Goal: Task Accomplishment & Management: Manage account settings

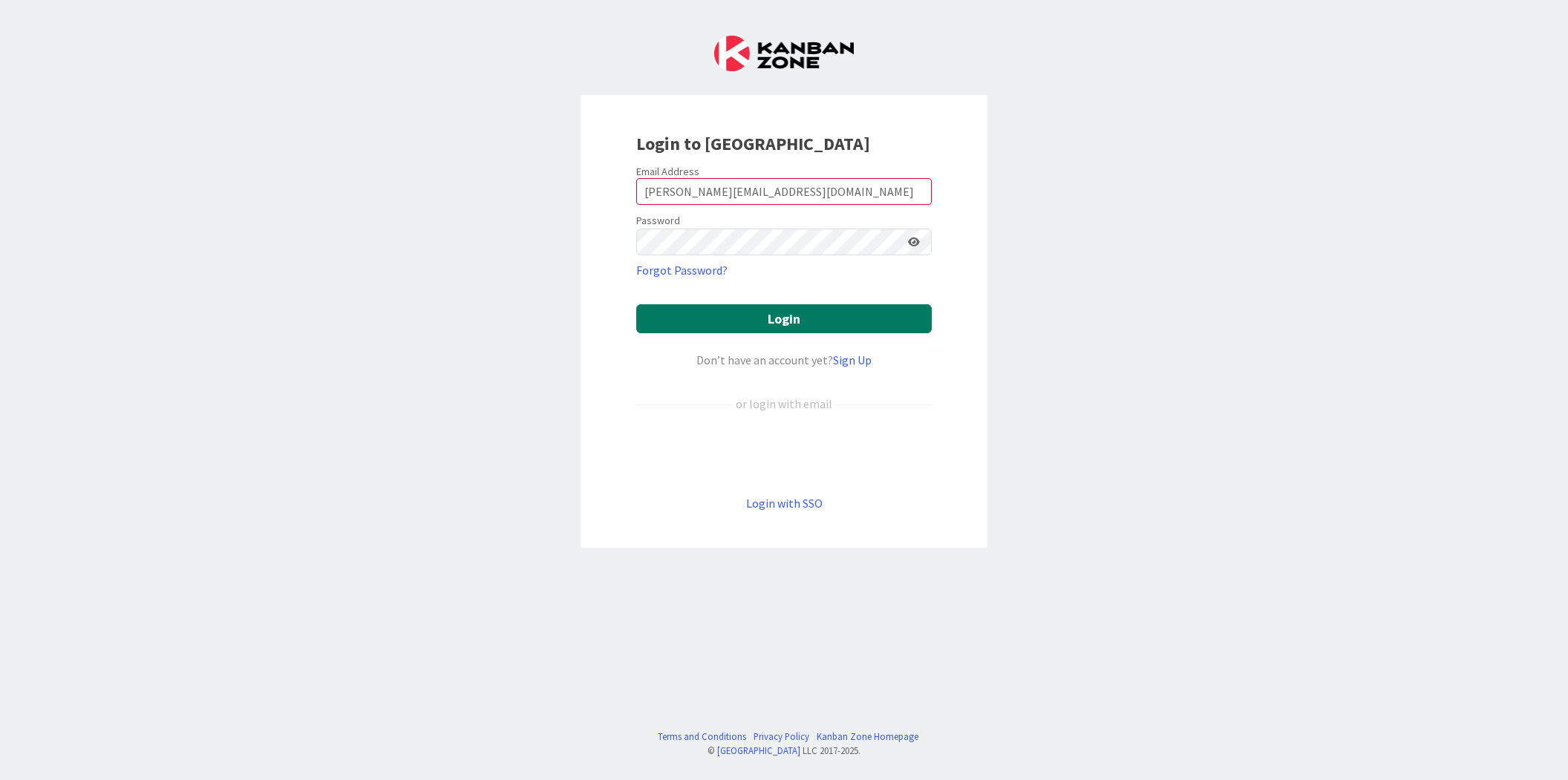
drag, startPoint x: 0, startPoint y: 0, endPoint x: 814, endPoint y: 311, distance: 871.4
click at [807, 293] on form "Email Address [EMAIL_ADDRESS][DOMAIN_NAME] Password Forgot Password? Login Don’…" at bounding box center [784, 339] width 296 height 348
click at [814, 311] on button "Login" at bounding box center [784, 318] width 296 height 29
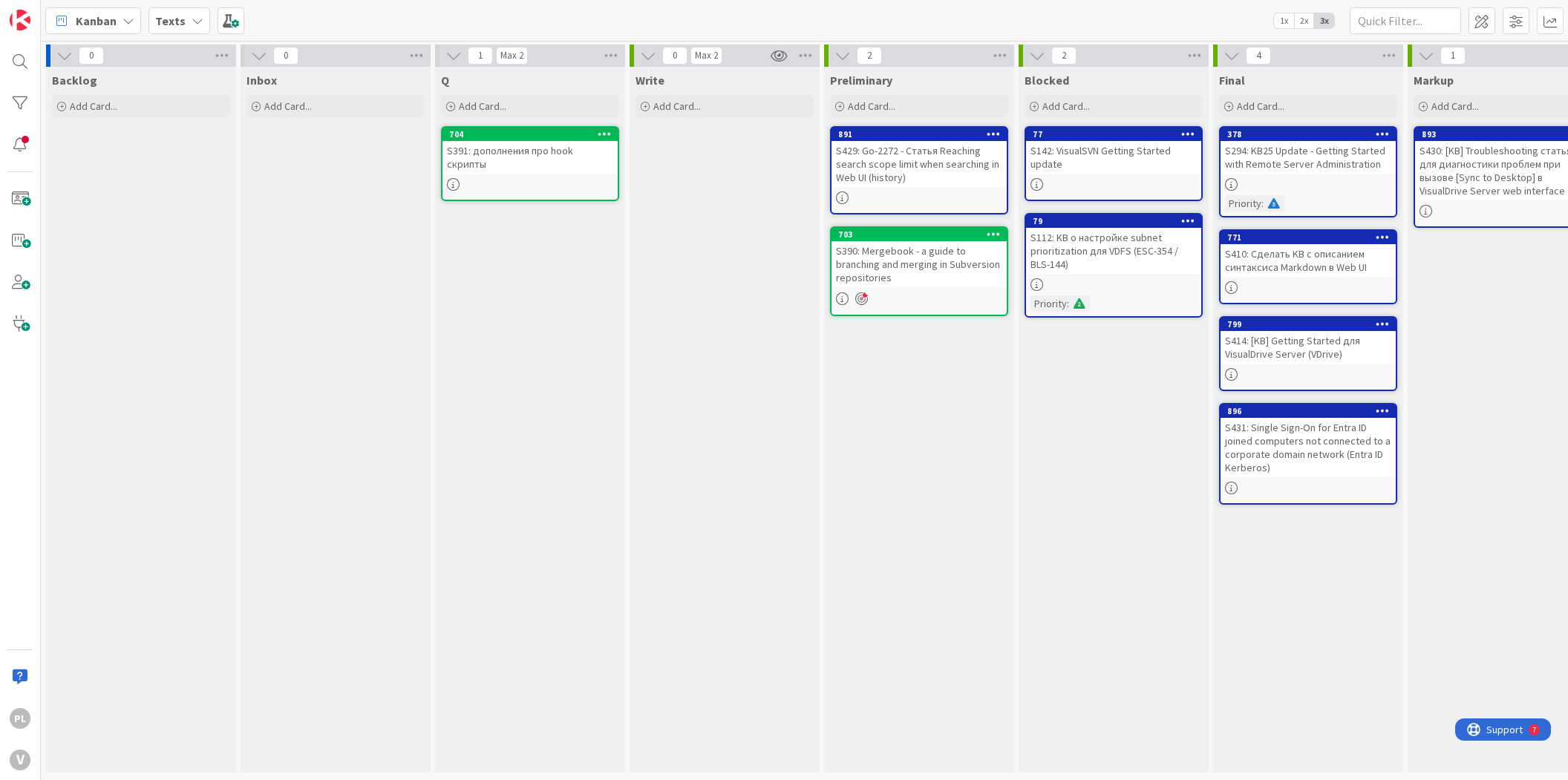
click at [1251, 58] on span "4" at bounding box center [1259, 56] width 25 height 18
click at [1263, 56] on span "4" at bounding box center [1259, 56] width 25 height 18
click at [1257, 52] on span "4" at bounding box center [1259, 56] width 25 height 18
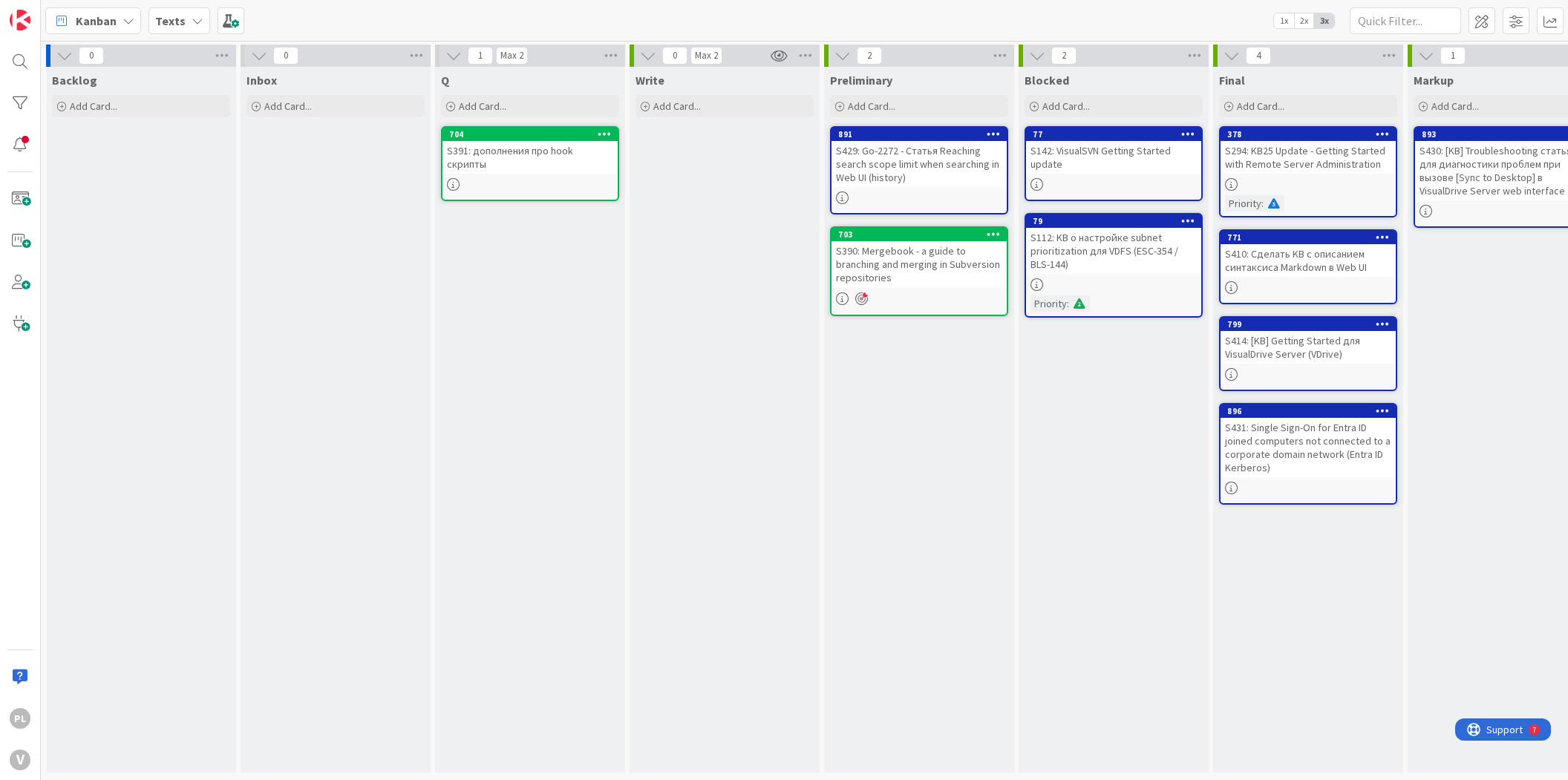
drag, startPoint x: 1060, startPoint y: 57, endPoint x: 1113, endPoint y: 71, distance: 54.8
click at [1063, 59] on span "2" at bounding box center [1064, 56] width 25 height 18
click at [1187, 56] on icon at bounding box center [1195, 56] width 19 height 22
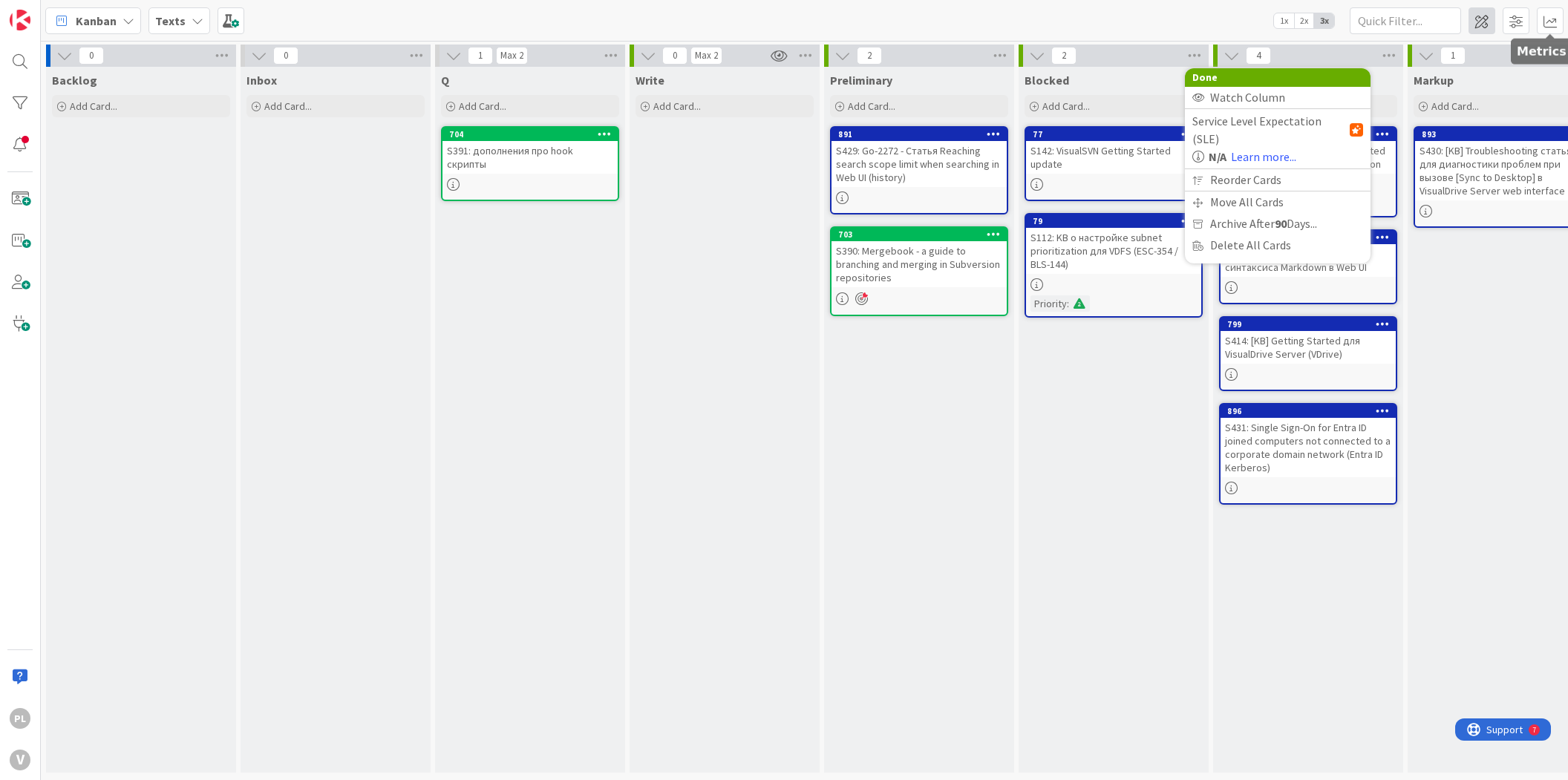
click at [1491, 16] on span at bounding box center [1482, 21] width 27 height 27
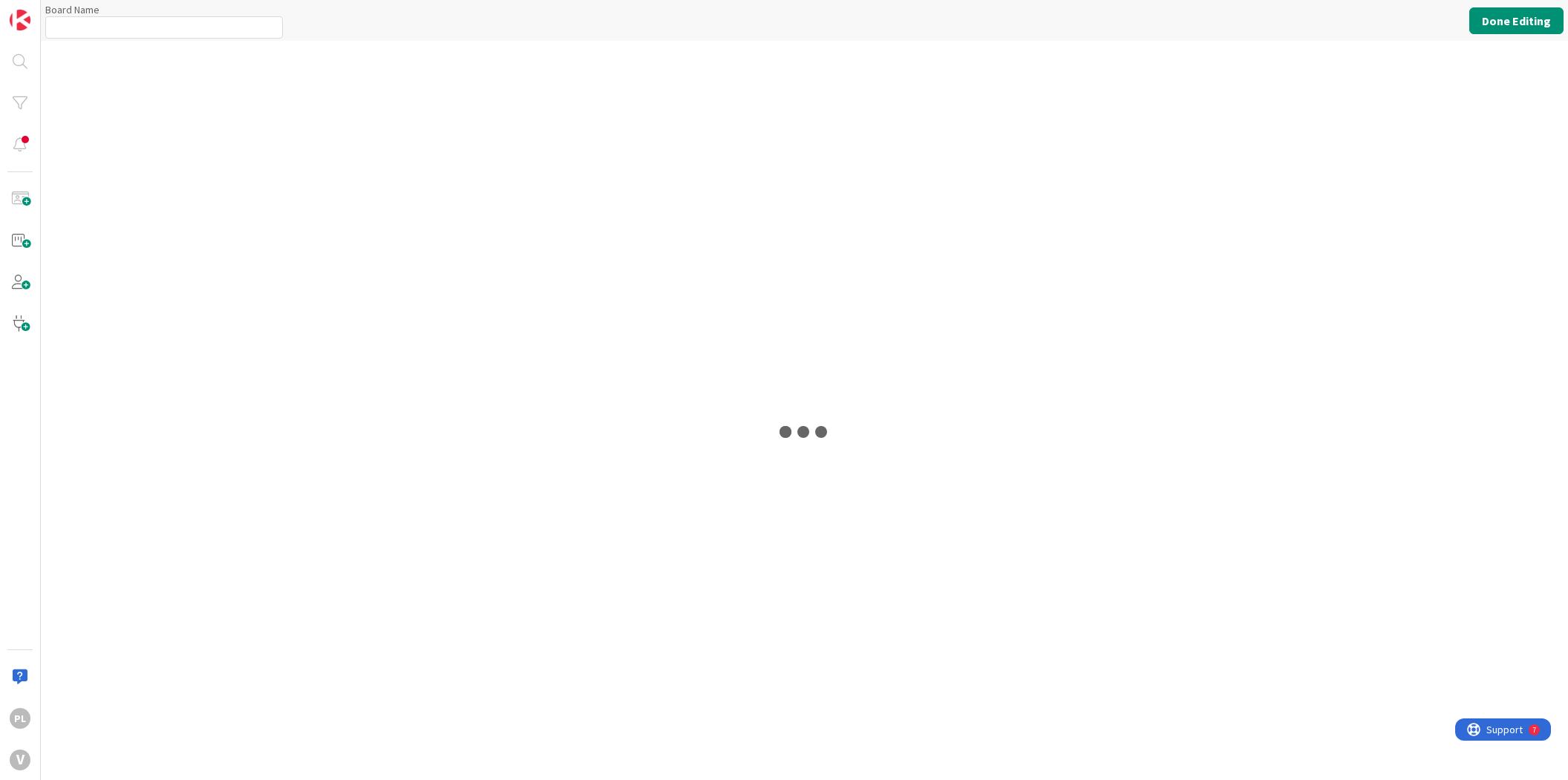
type input "Texts"
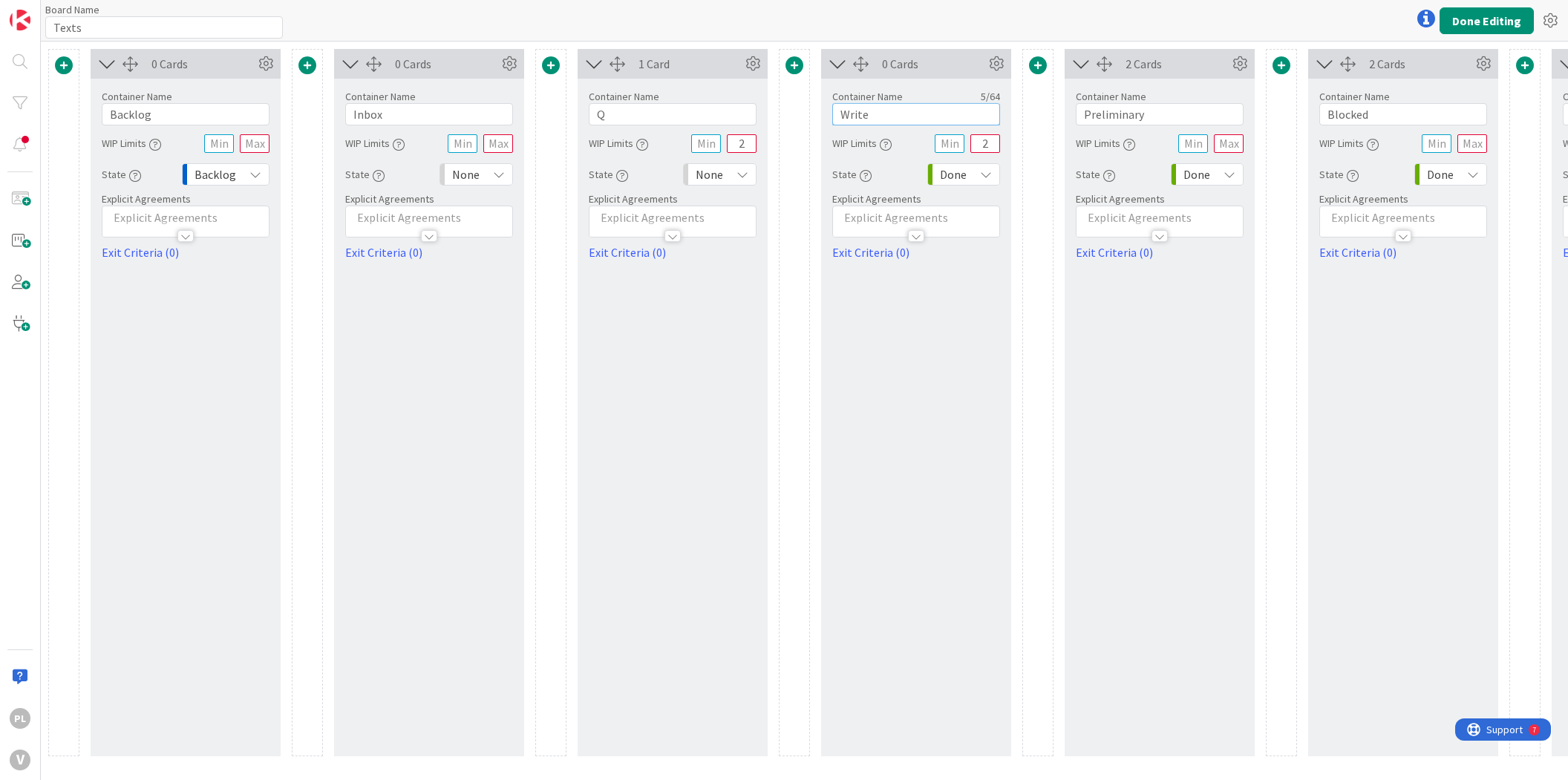
click at [921, 111] on input "Write" at bounding box center [916, 114] width 168 height 22
click at [980, 142] on input "2" at bounding box center [985, 143] width 30 height 19
click at [989, 143] on input "2" at bounding box center [985, 143] width 30 height 19
drag, startPoint x: 989, startPoint y: 143, endPoint x: 976, endPoint y: 143, distance: 13.0
click at [985, 143] on input "2" at bounding box center [985, 143] width 30 height 19
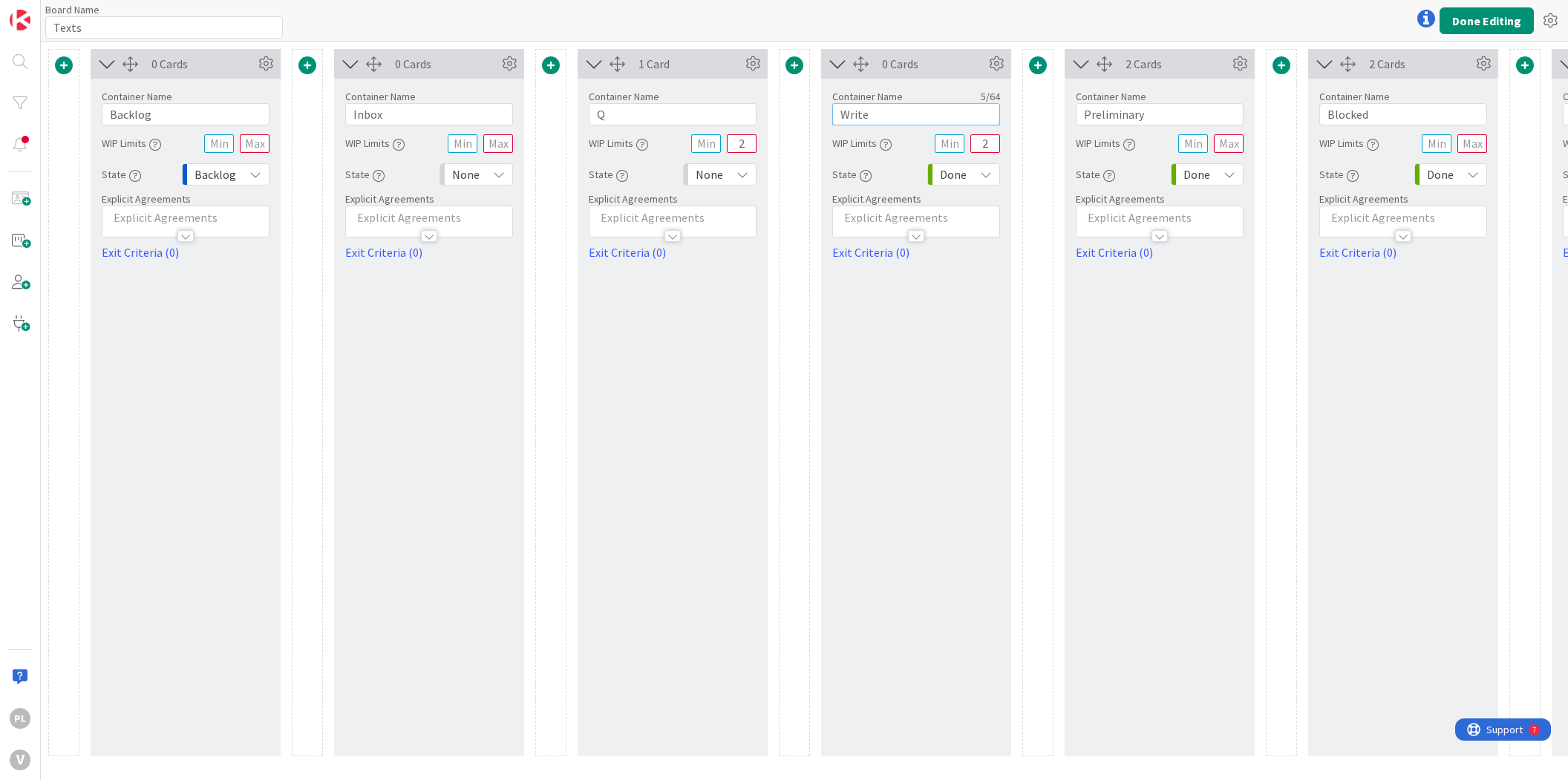
click at [881, 112] on input "Write" at bounding box center [916, 114] width 168 height 22
click at [1419, 22] on div at bounding box center [1426, 19] width 30 height 30
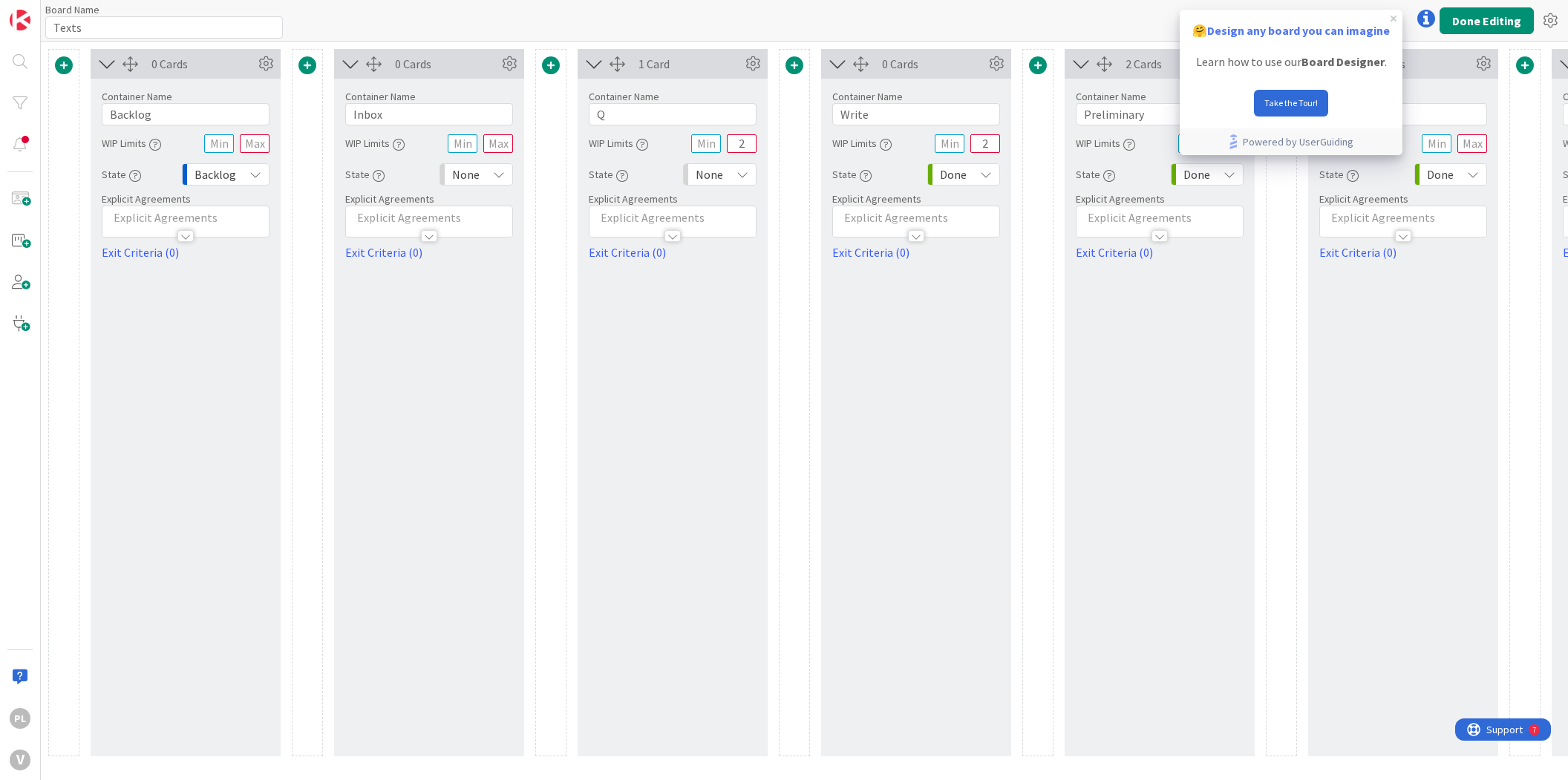
click at [1419, 22] on icon at bounding box center [1426, 19] width 18 height 18
click at [1193, 345] on div "2 Cards Container Name 11 / 64 Preliminary WIP Limits State Done Explicit Agree…" at bounding box center [1160, 403] width 190 height 707
click at [1387, 22] on p "🤗 Design any board you can imagine" at bounding box center [1292, 31] width 199 height 19
click at [1393, 22] on div "🤗 Design any board you can imagine" at bounding box center [1292, 28] width 223 height 37
click at [1393, 19] on icon "close tooltip" at bounding box center [1393, 19] width 6 height 6
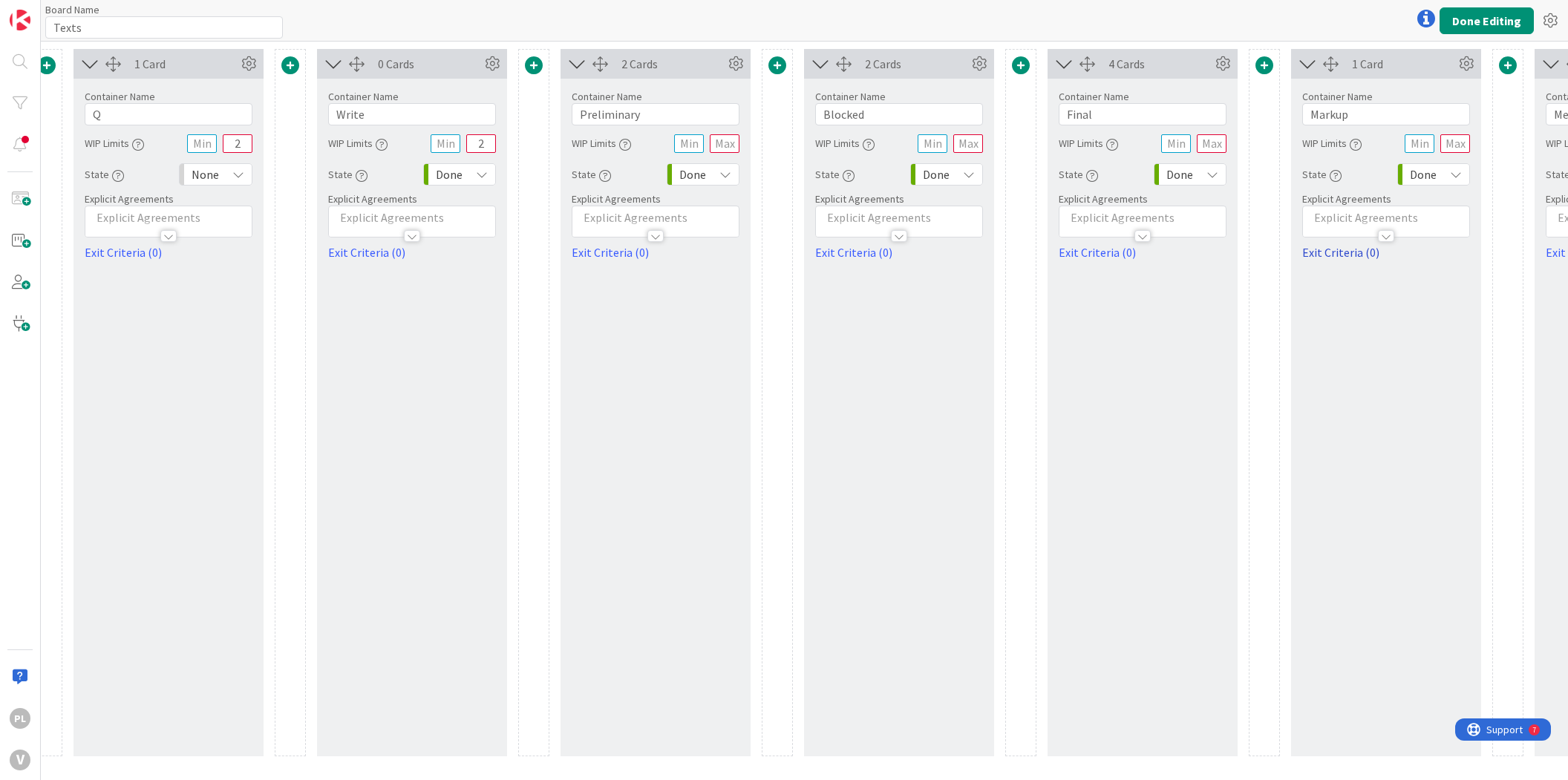
scroll to position [0, 710]
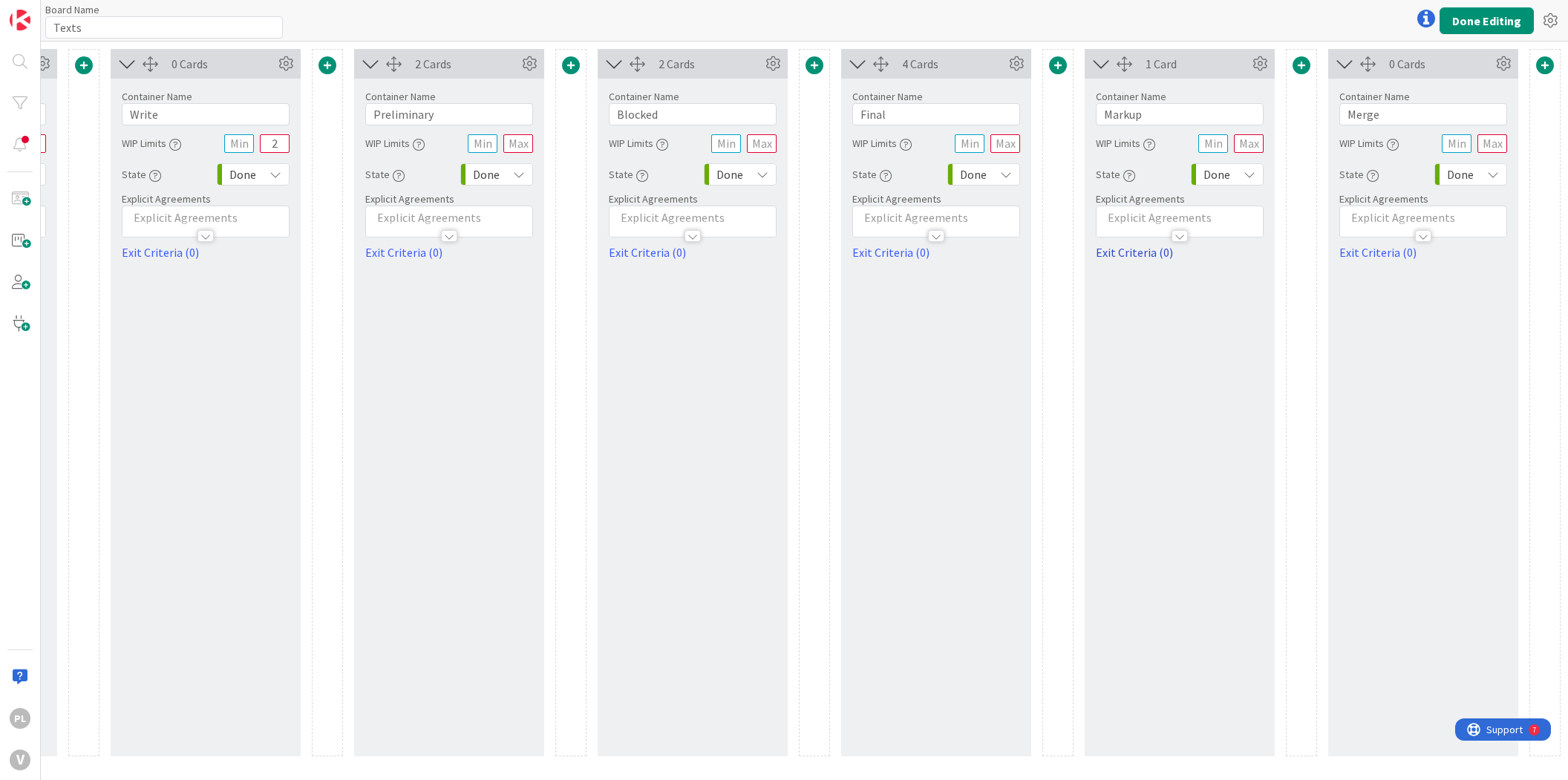
drag, startPoint x: 1064, startPoint y: 261, endPoint x: 1146, endPoint y: 259, distance: 82.0
click at [1007, 149] on input "text" at bounding box center [1005, 143] width 30 height 19
type input "3"
click at [1484, 18] on button "Done Editing" at bounding box center [1486, 21] width 94 height 27
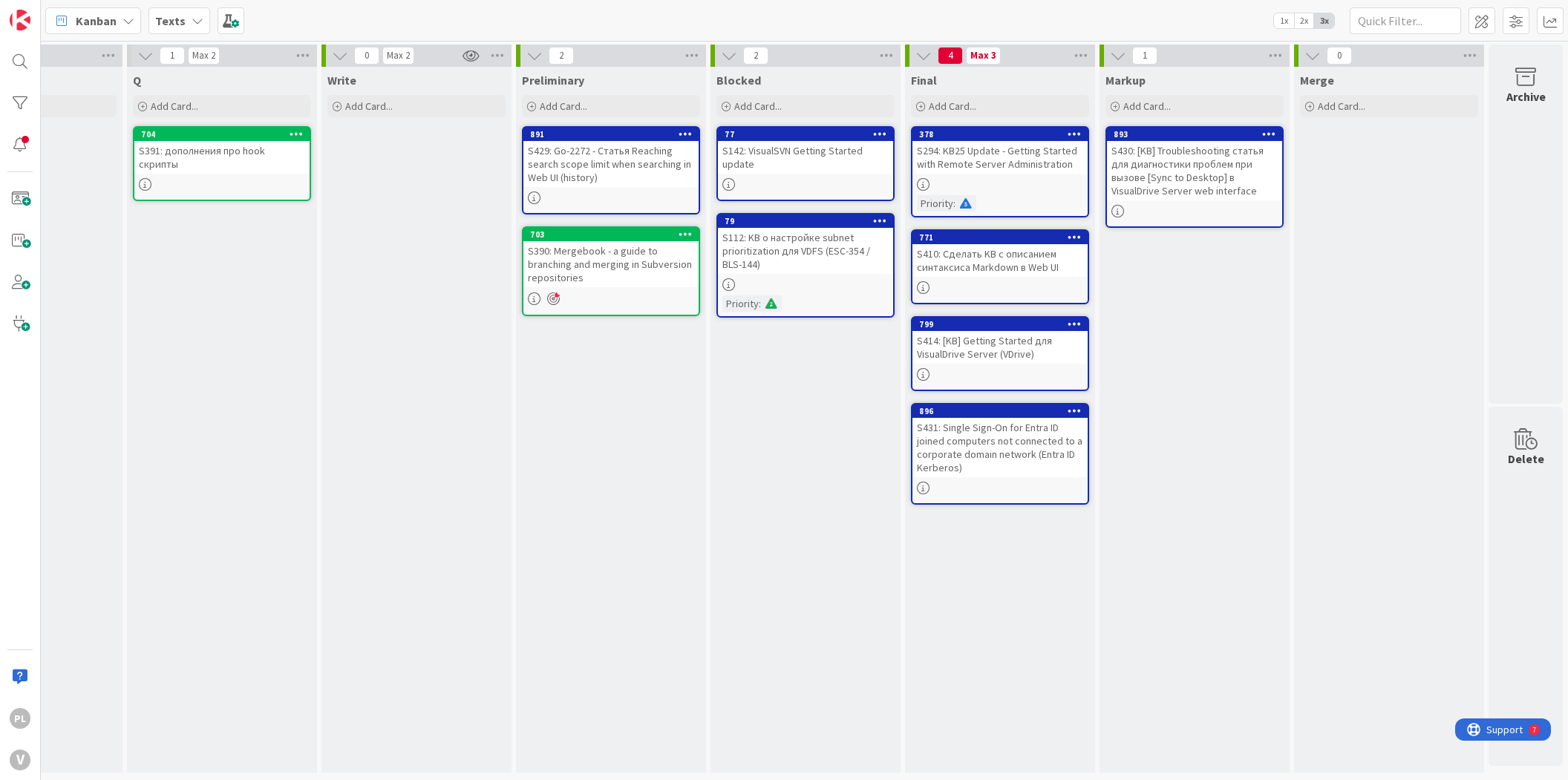
scroll to position [7, 322]
drag, startPoint x: 762, startPoint y: 543, endPoint x: 894, endPoint y: 550, distance: 132.2
drag, startPoint x: 1175, startPoint y: 285, endPoint x: 1181, endPoint y: 238, distance: 47.4
click at [1526, 20] on span at bounding box center [1516, 21] width 27 height 27
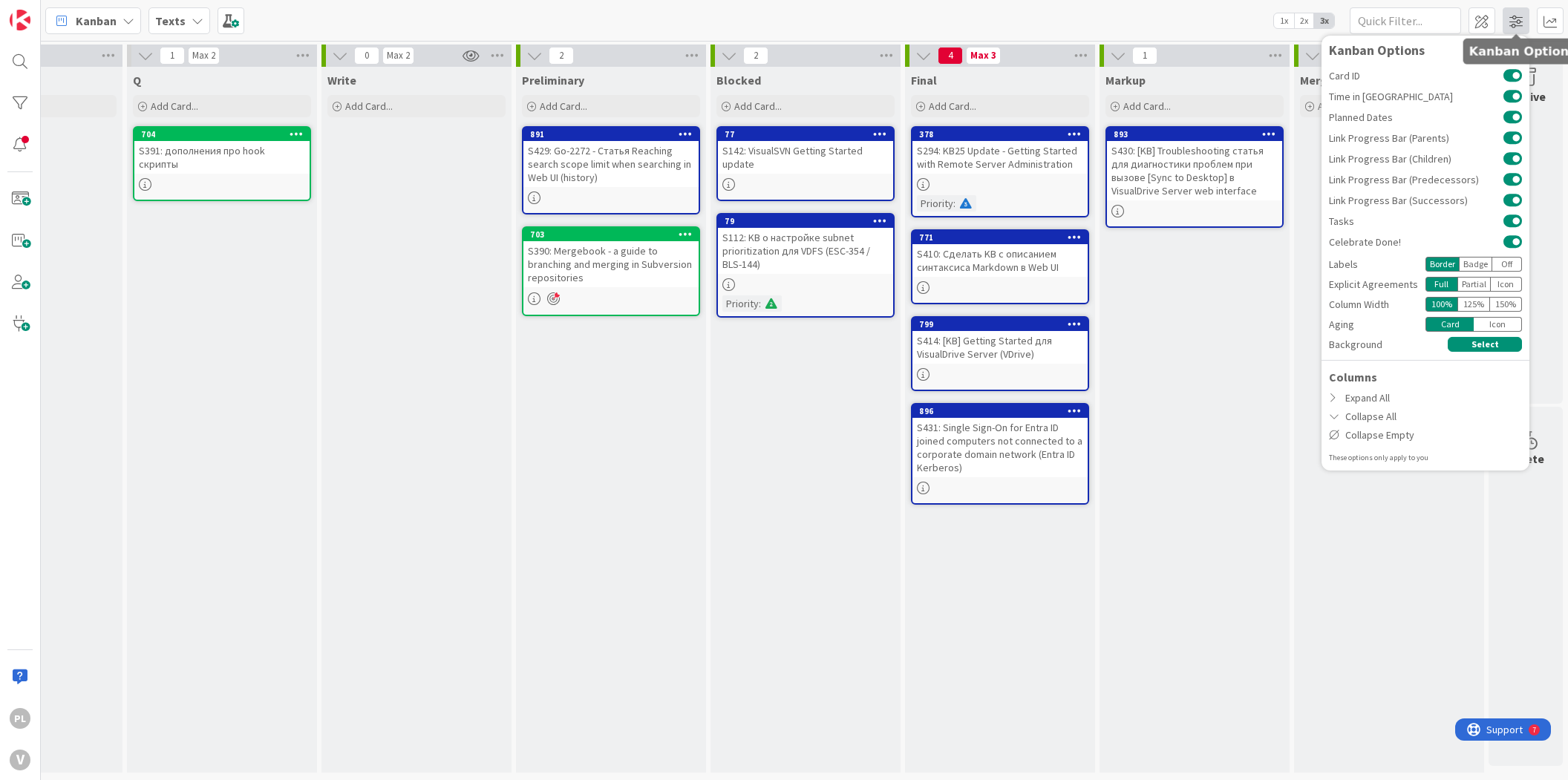
click at [1526, 20] on span at bounding box center [1516, 21] width 27 height 27
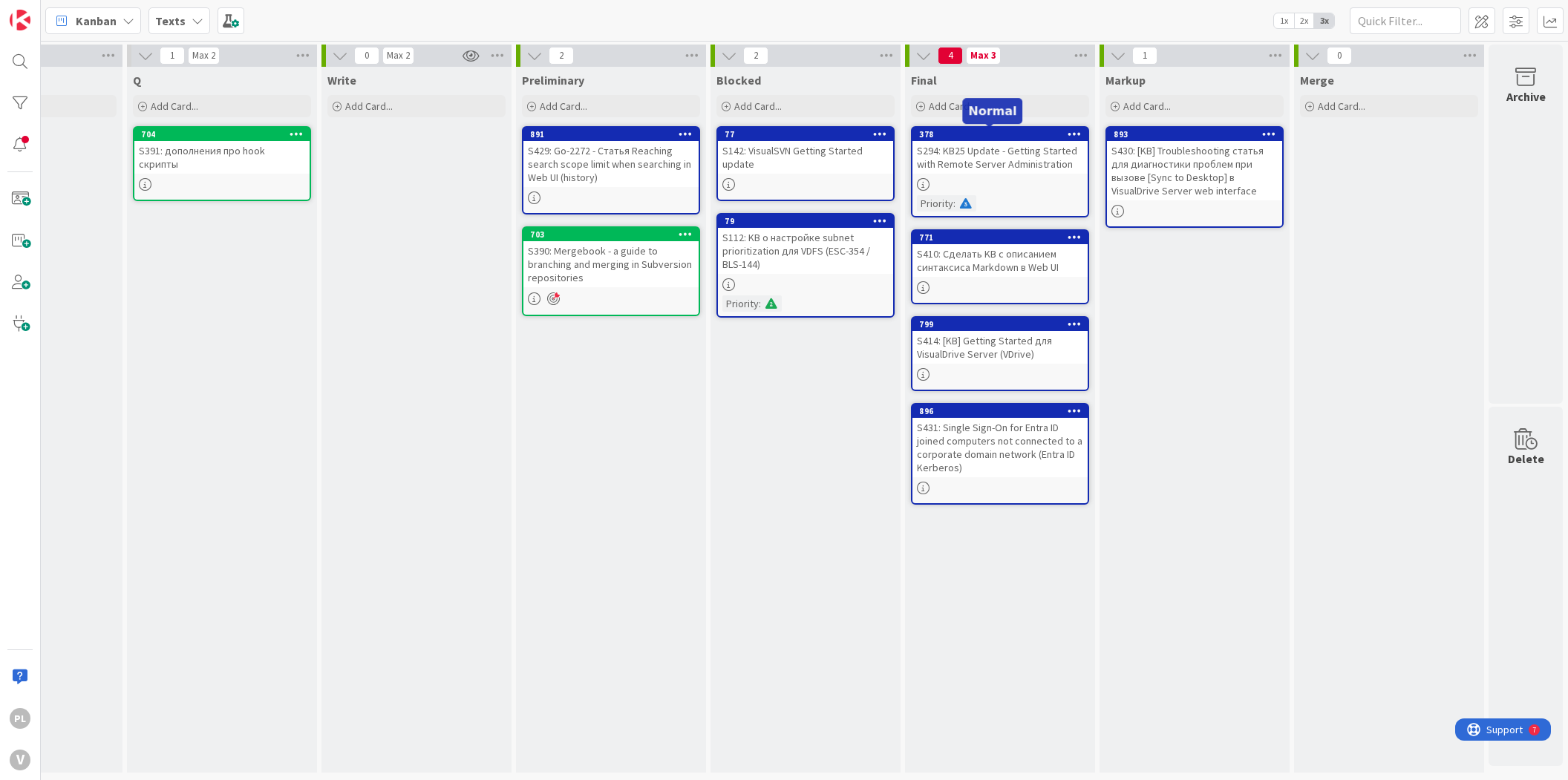
click at [997, 179] on div at bounding box center [1000, 184] width 175 height 13
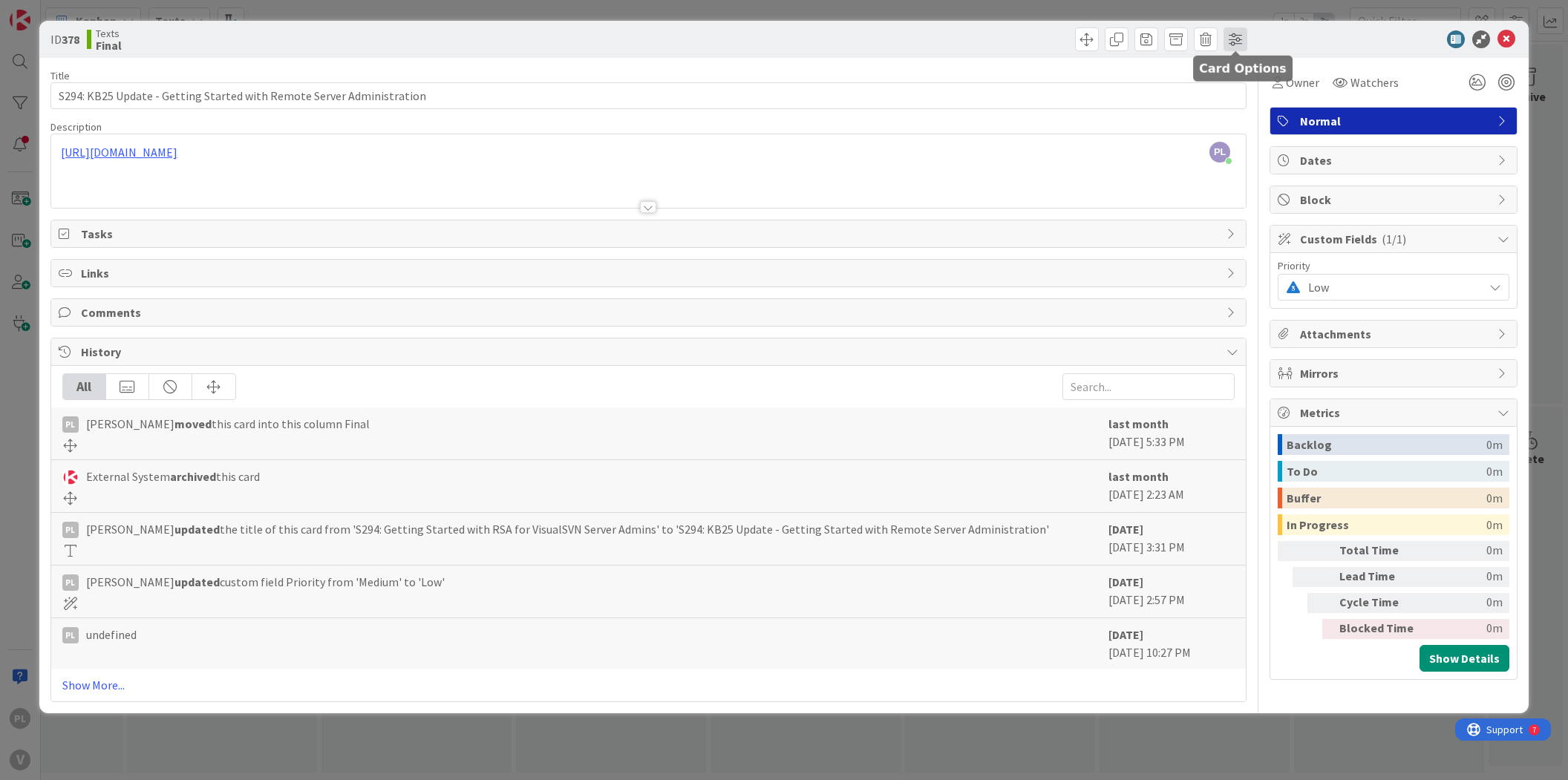
click at [1244, 43] on span at bounding box center [1236, 39] width 24 height 24
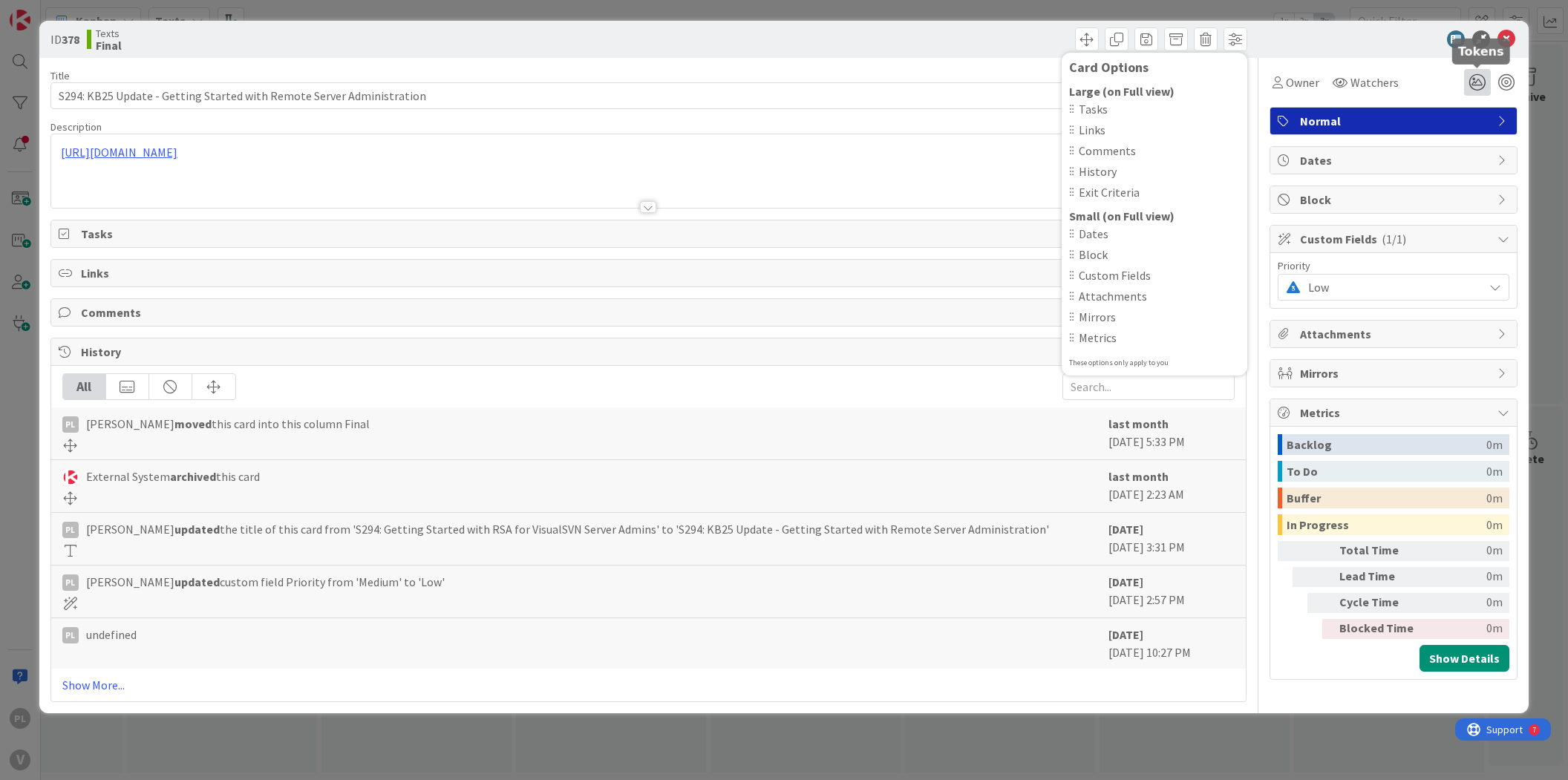
click at [1484, 79] on icon at bounding box center [1477, 82] width 27 height 27
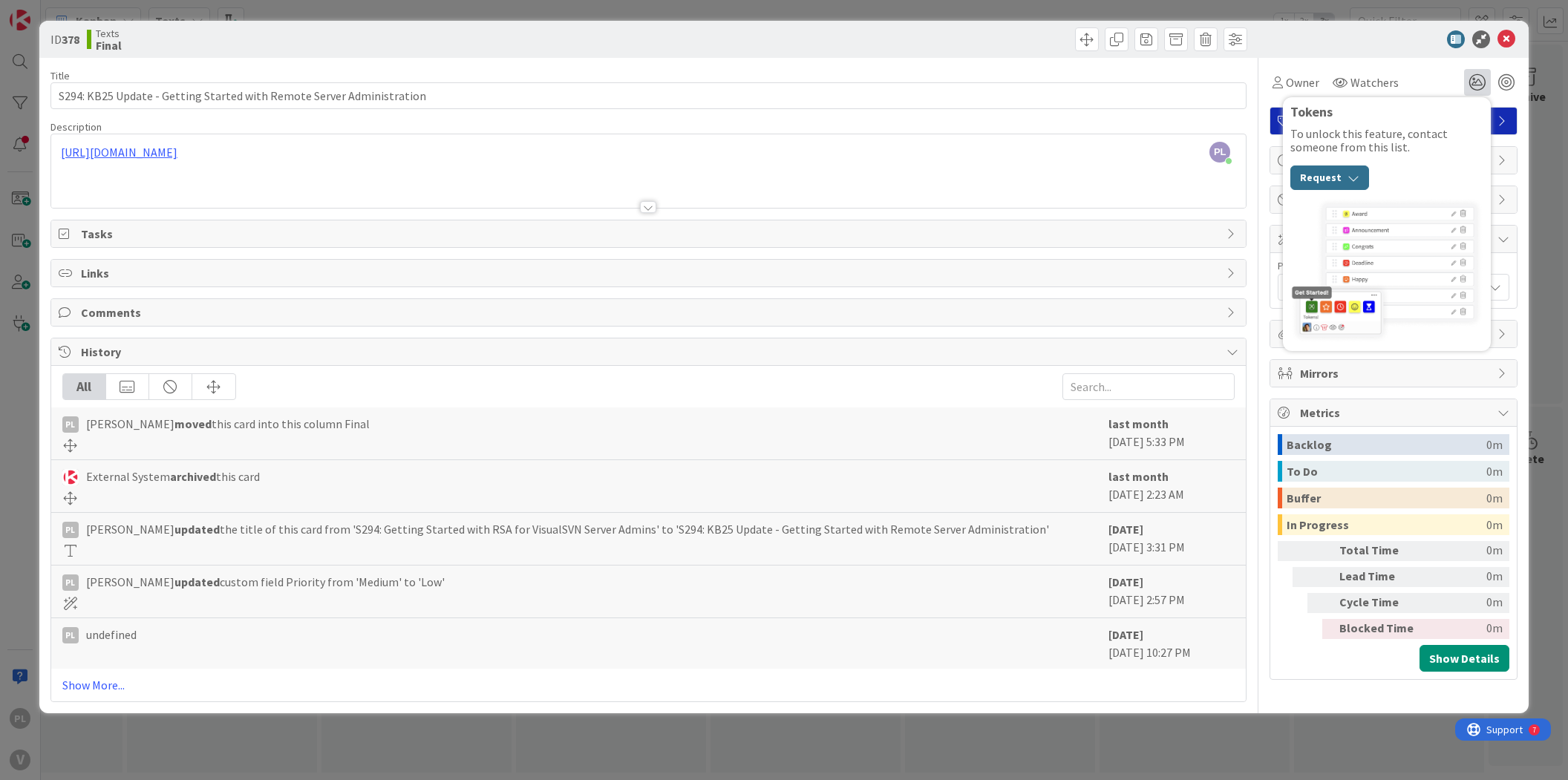
click at [1332, 175] on button "Request" at bounding box center [1329, 178] width 79 height 25
click at [1361, 148] on div "To unlock this feature, contact someone from this list. Request IZ [PERSON_NAME…" at bounding box center [1387, 158] width 193 height 63
click at [1344, 163] on div "Request" at bounding box center [1329, 175] width 79 height 29
click at [1341, 172] on button "Request" at bounding box center [1329, 178] width 79 height 25
click at [1358, 244] on img at bounding box center [1387, 270] width 193 height 146
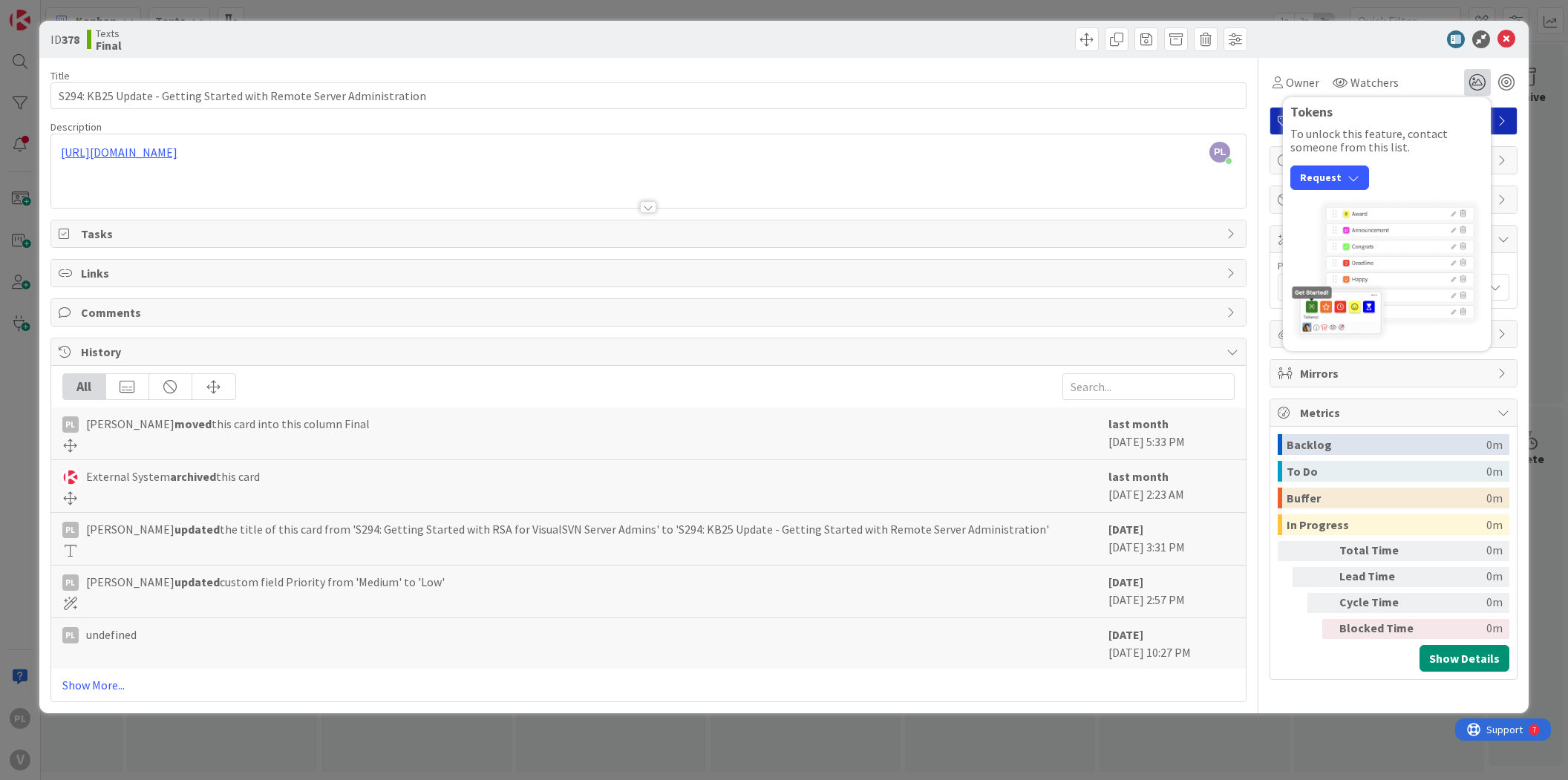
click at [1347, 164] on div "Request" at bounding box center [1329, 175] width 79 height 29
click at [1350, 152] on div "To unlock this feature, contact someone from this list. Request IZ [PERSON_NAME…" at bounding box center [1387, 158] width 193 height 63
click at [1512, 37] on icon at bounding box center [1506, 39] width 18 height 18
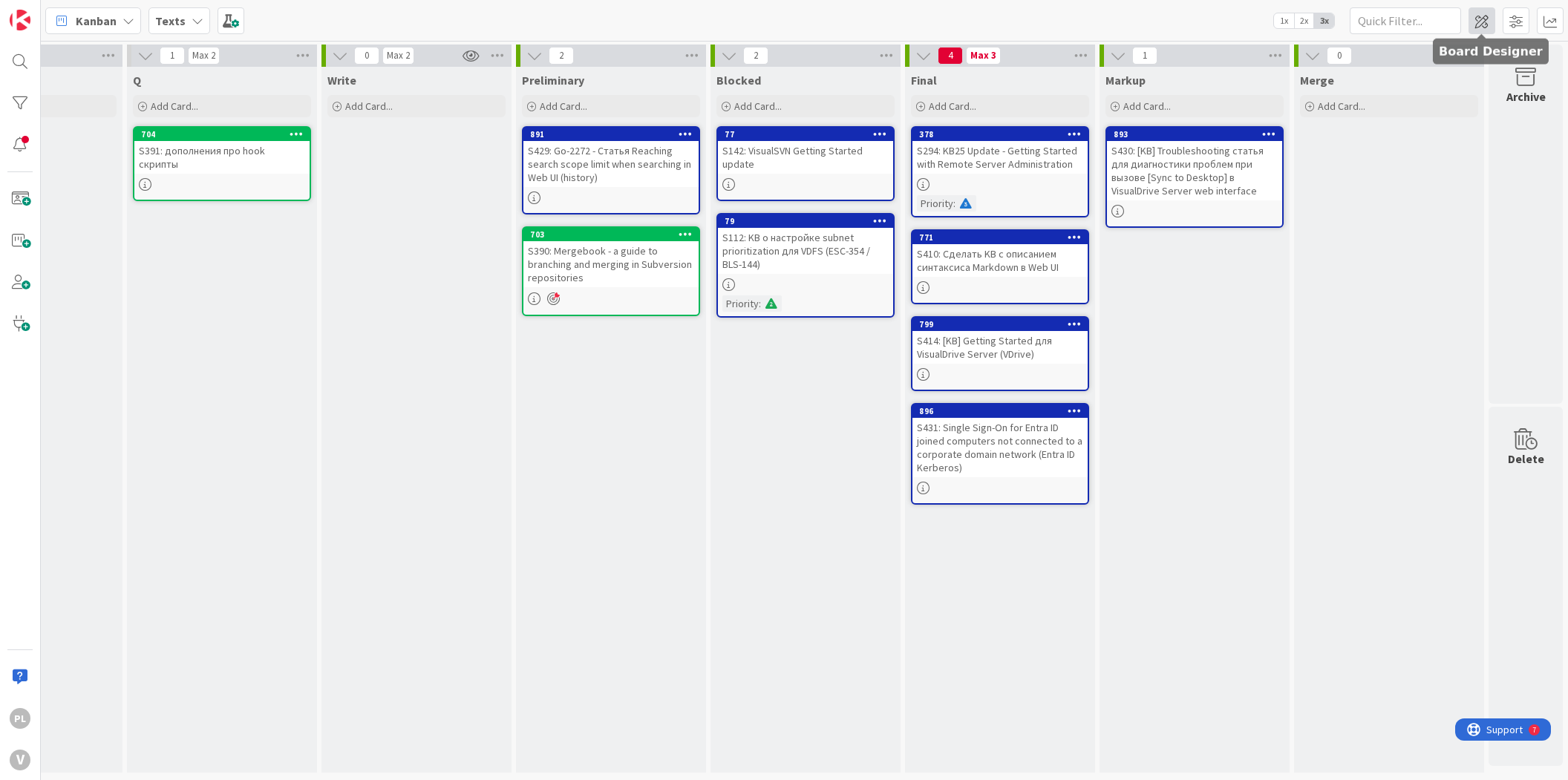
click at [1475, 21] on span at bounding box center [1482, 21] width 27 height 27
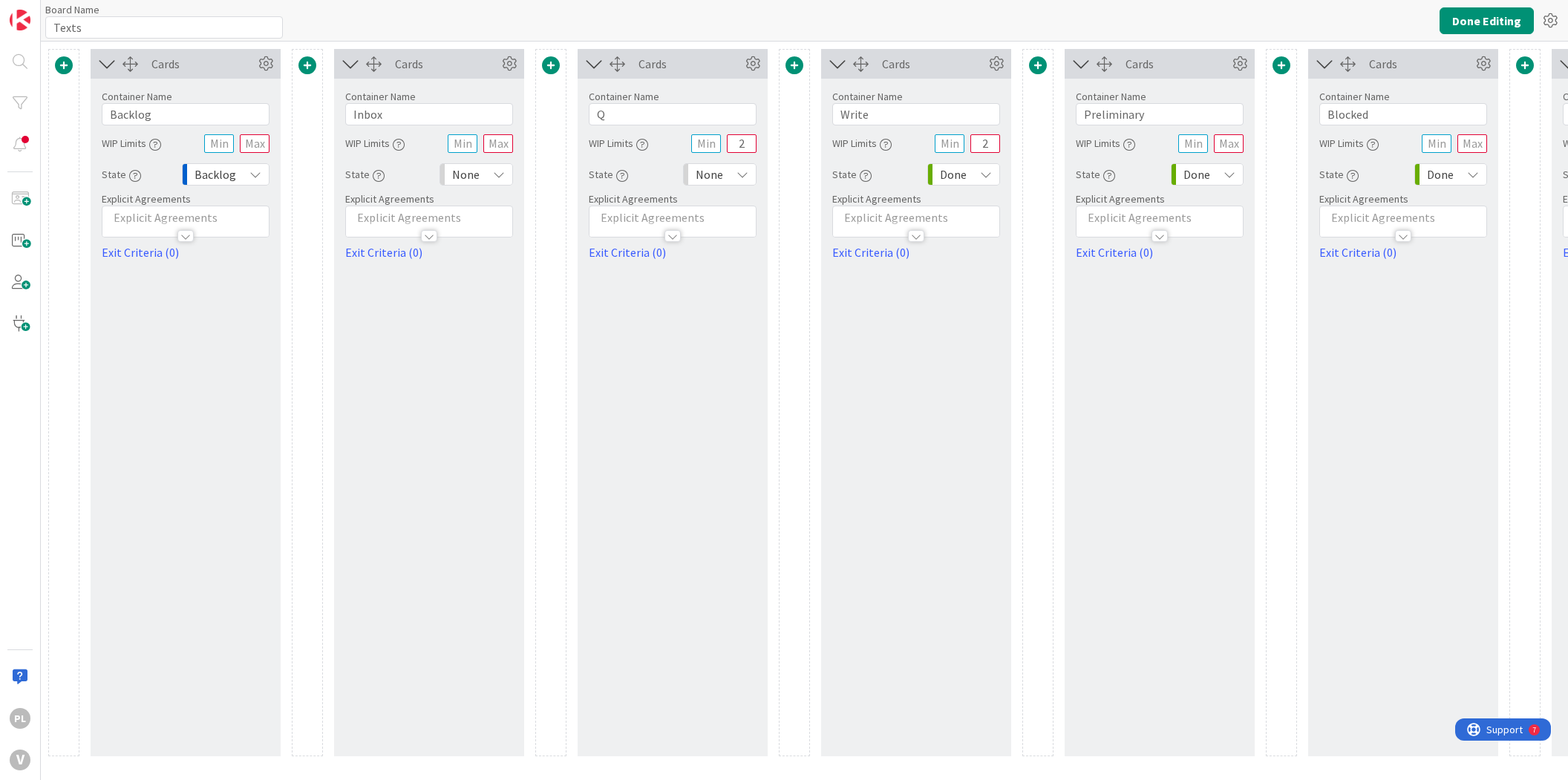
type input "Texts"
click at [892, 244] on link "Exit Criteria (0)" at bounding box center [916, 253] width 168 height 18
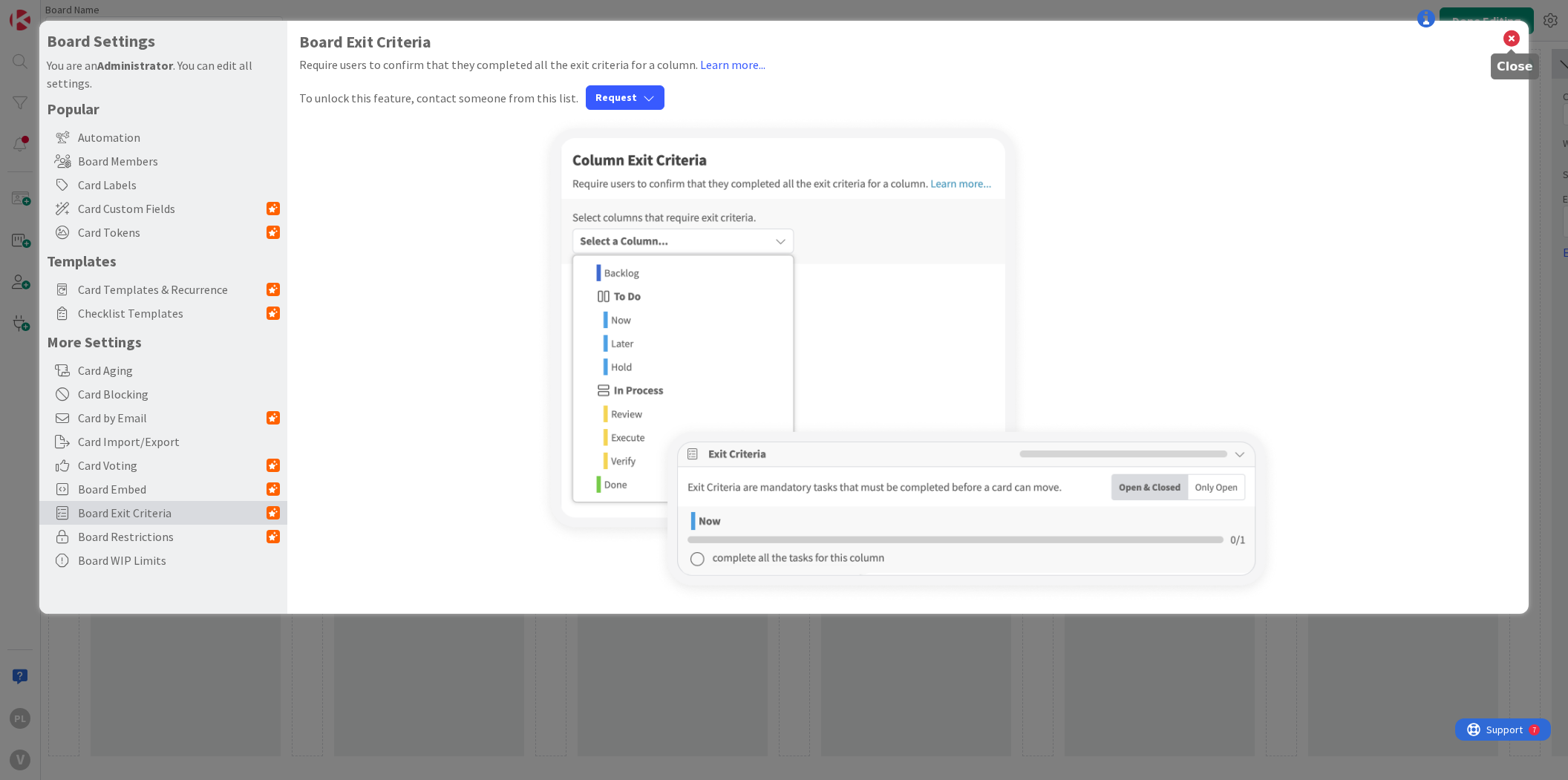
click at [1514, 39] on icon at bounding box center [1512, 39] width 19 height 21
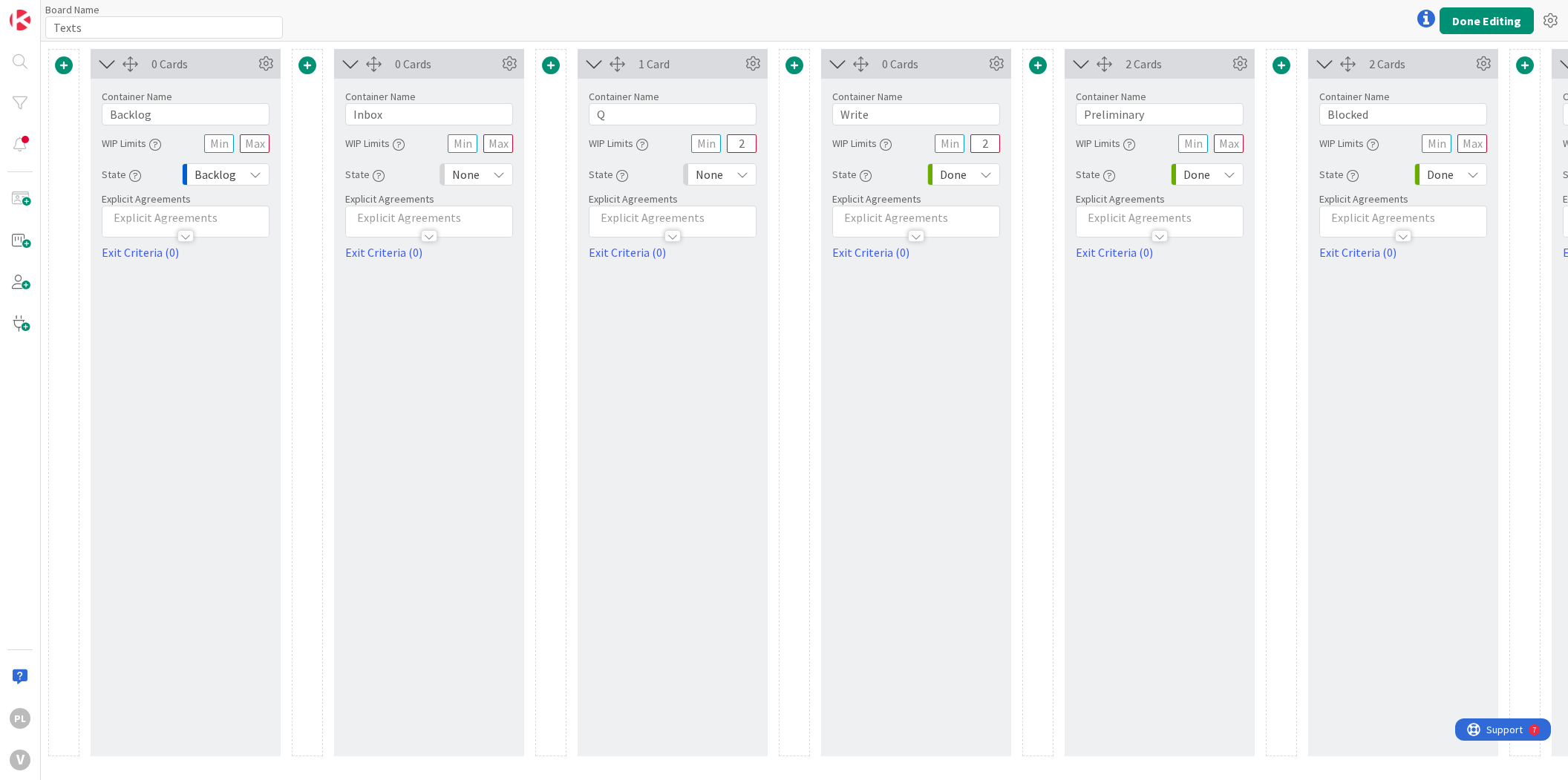
click at [1217, 174] on div "Done" at bounding box center [1208, 175] width 73 height 22
click at [1109, 177] on icon "button" at bounding box center [1109, 176] width 12 height 12
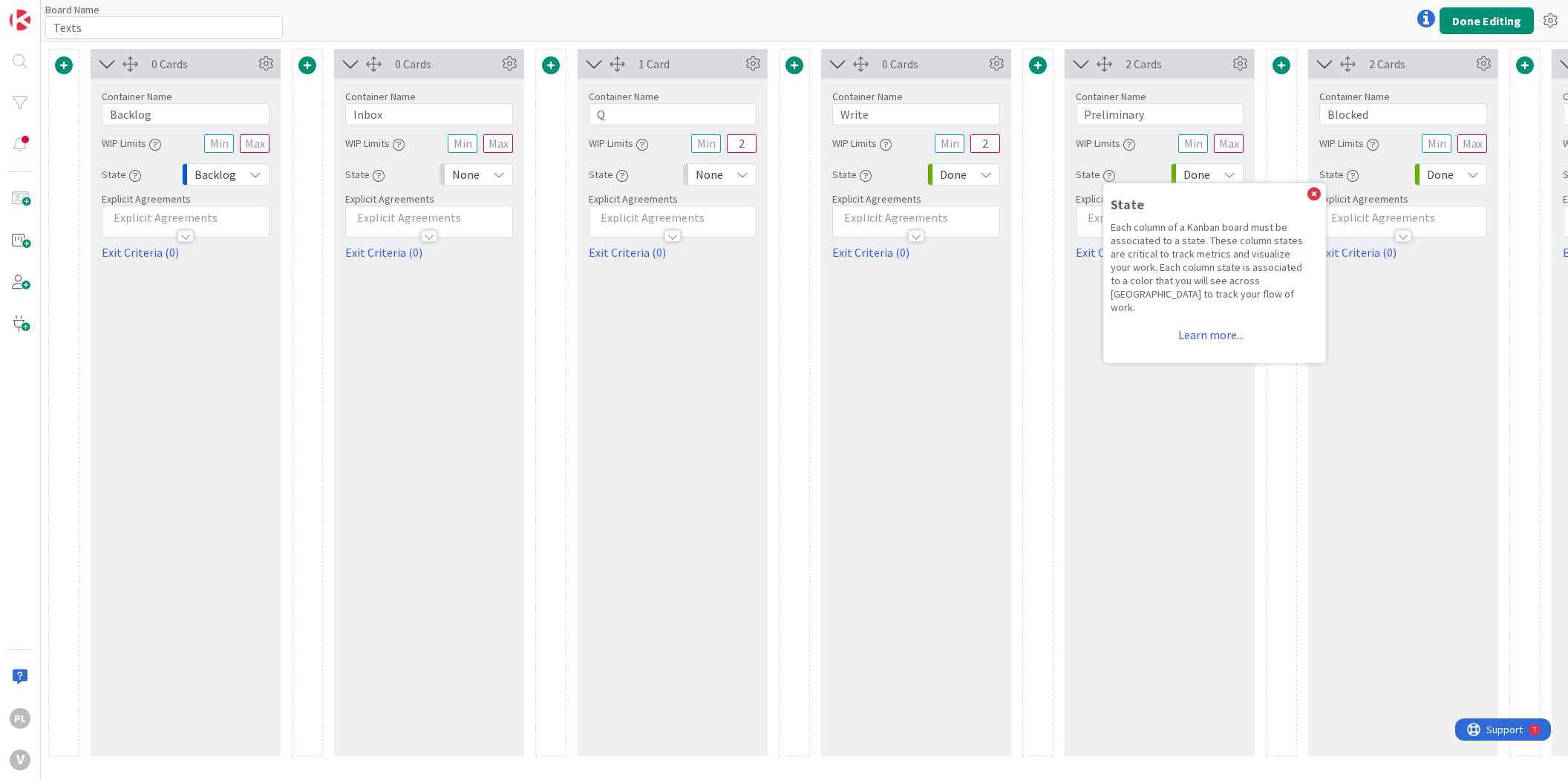
click at [1109, 177] on icon "button" at bounding box center [1109, 176] width 12 height 12
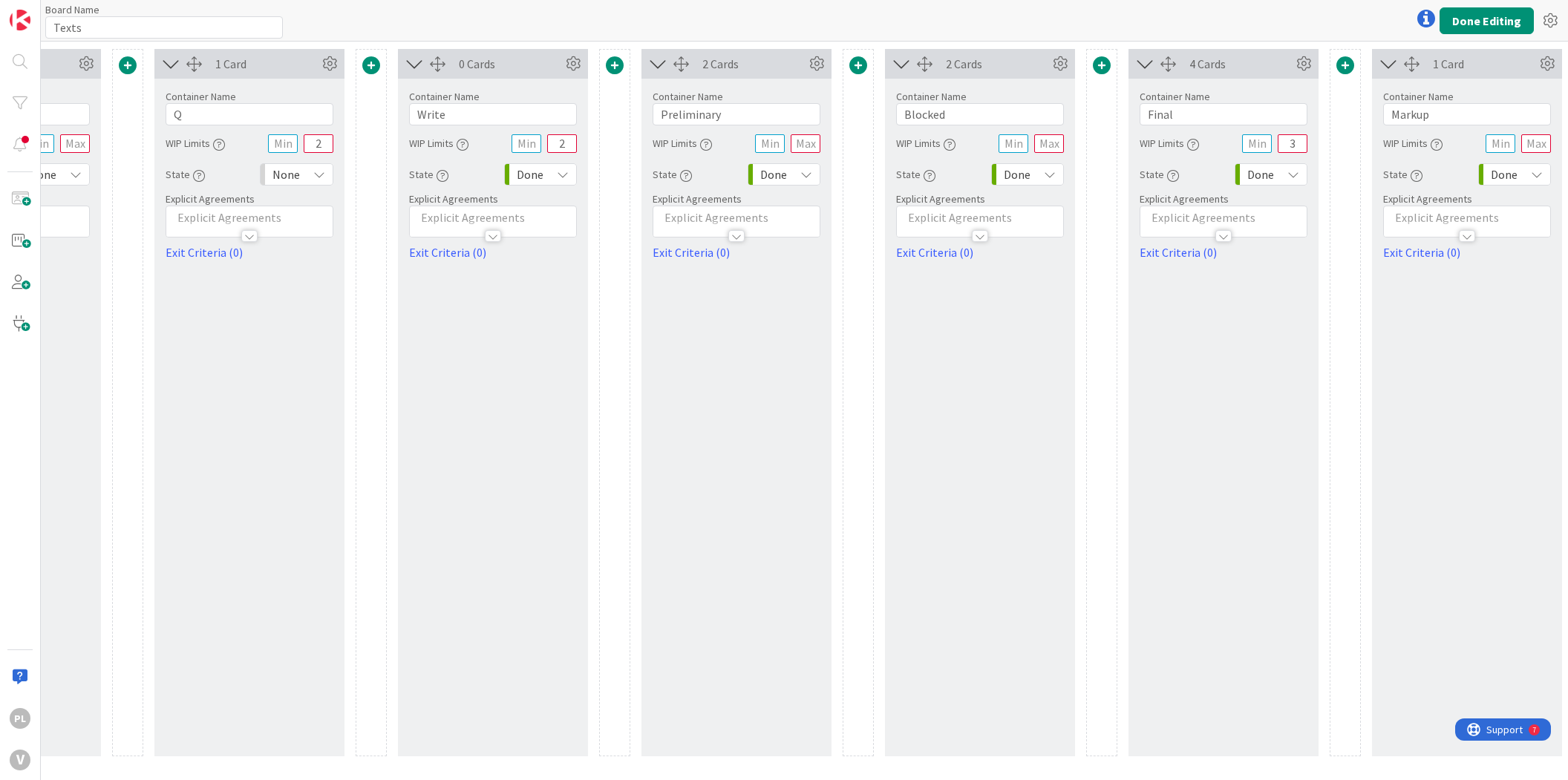
drag, startPoint x: 874, startPoint y: 462, endPoint x: 890, endPoint y: 461, distance: 16.0
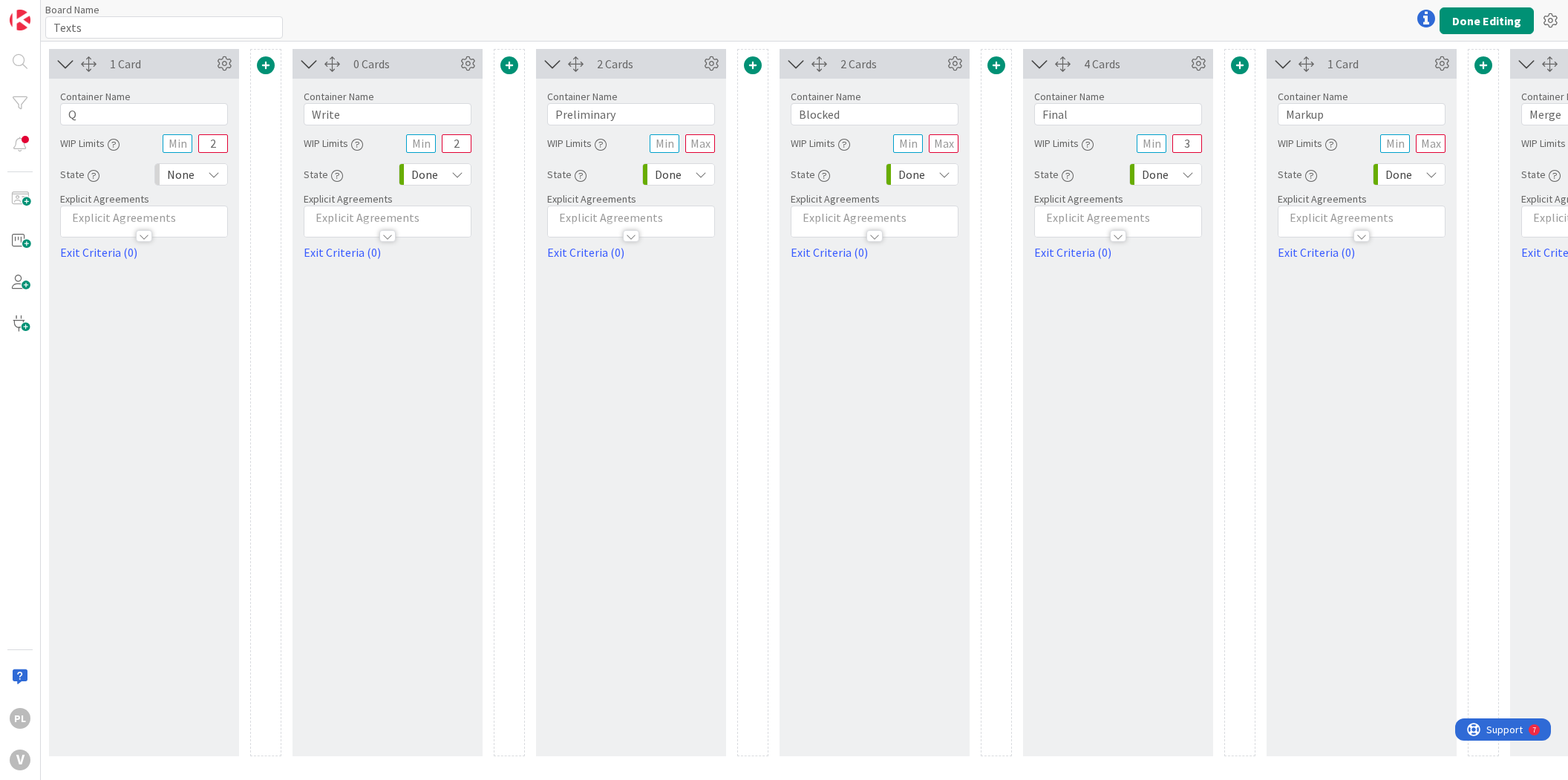
scroll to position [0, 710]
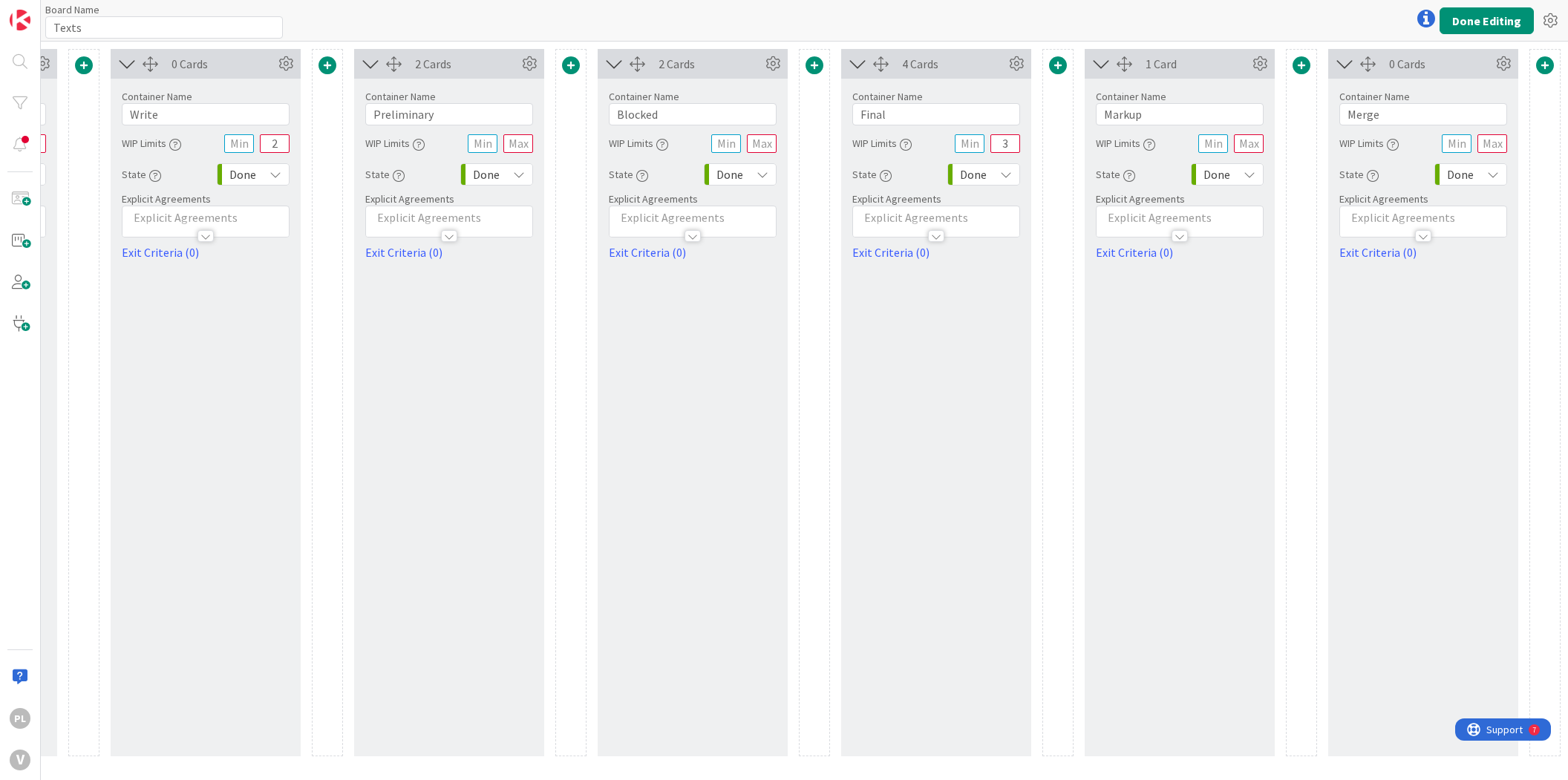
drag, startPoint x: 890, startPoint y: 461, endPoint x: 955, endPoint y: 445, distance: 66.9
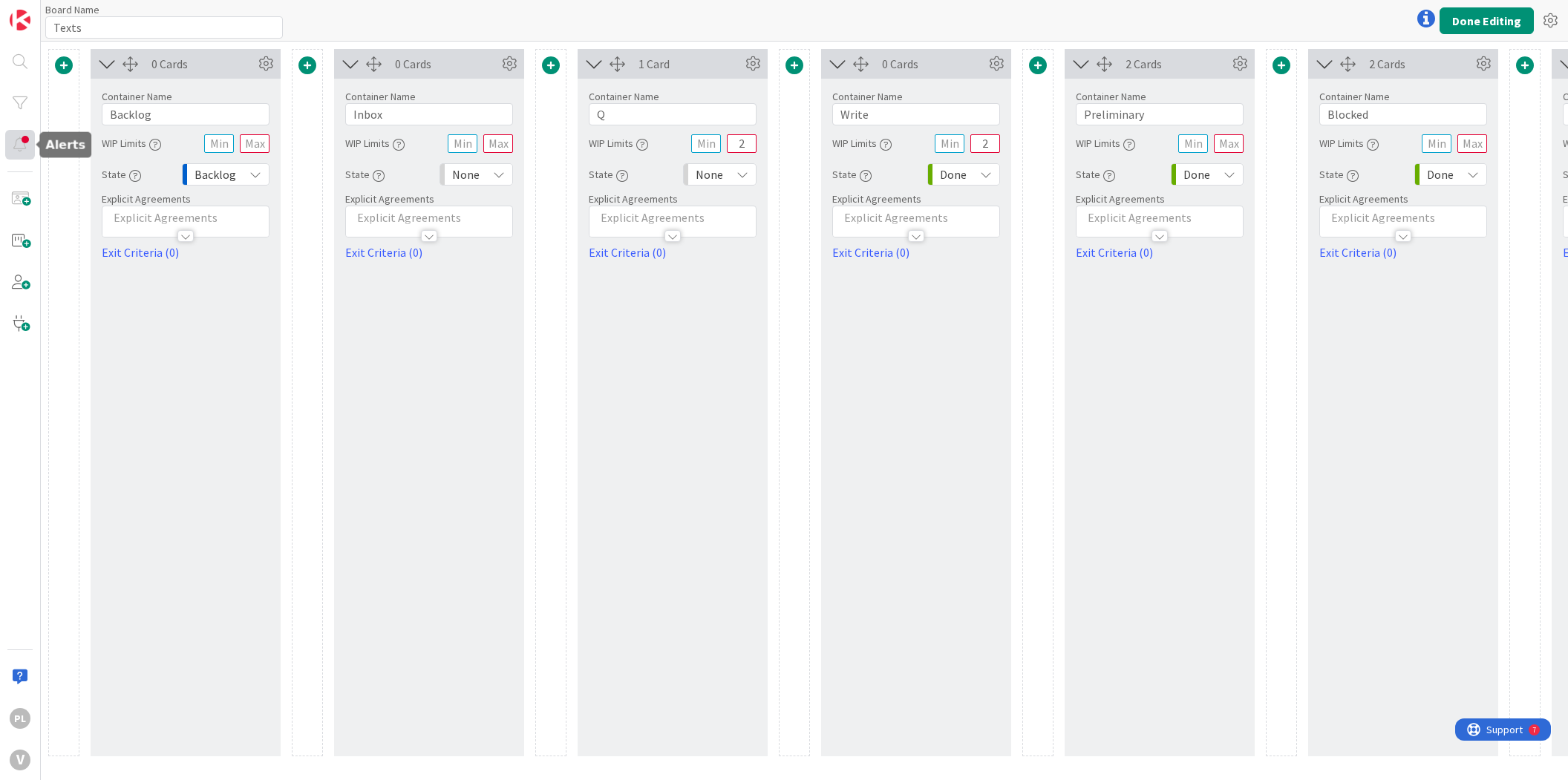
click at [12, 138] on div at bounding box center [20, 145] width 30 height 30
click at [19, 142] on div at bounding box center [20, 145] width 30 height 30
click at [1542, 18] on icon at bounding box center [1550, 21] width 27 height 27
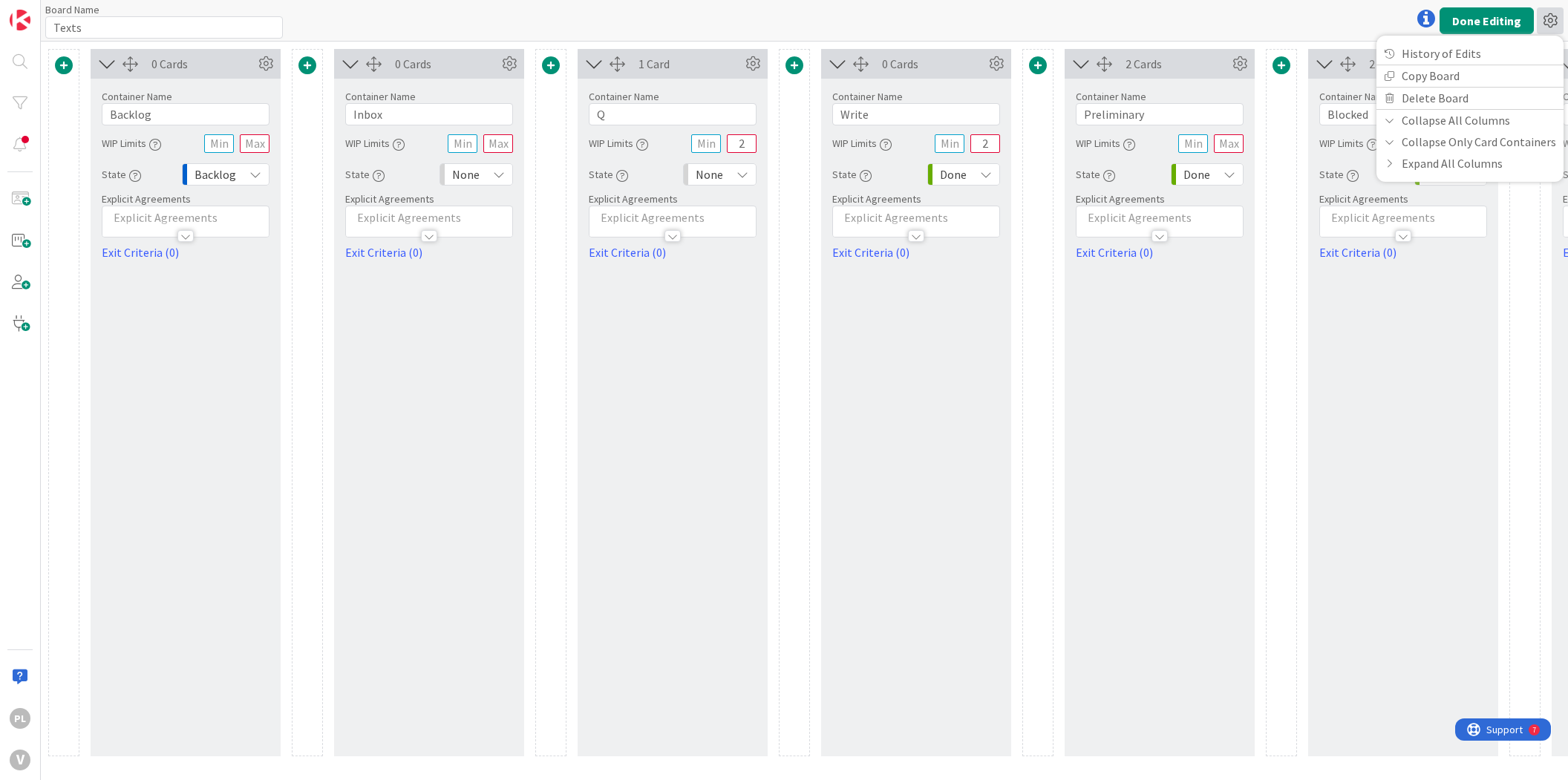
click at [1539, 19] on icon at bounding box center [1550, 21] width 27 height 27
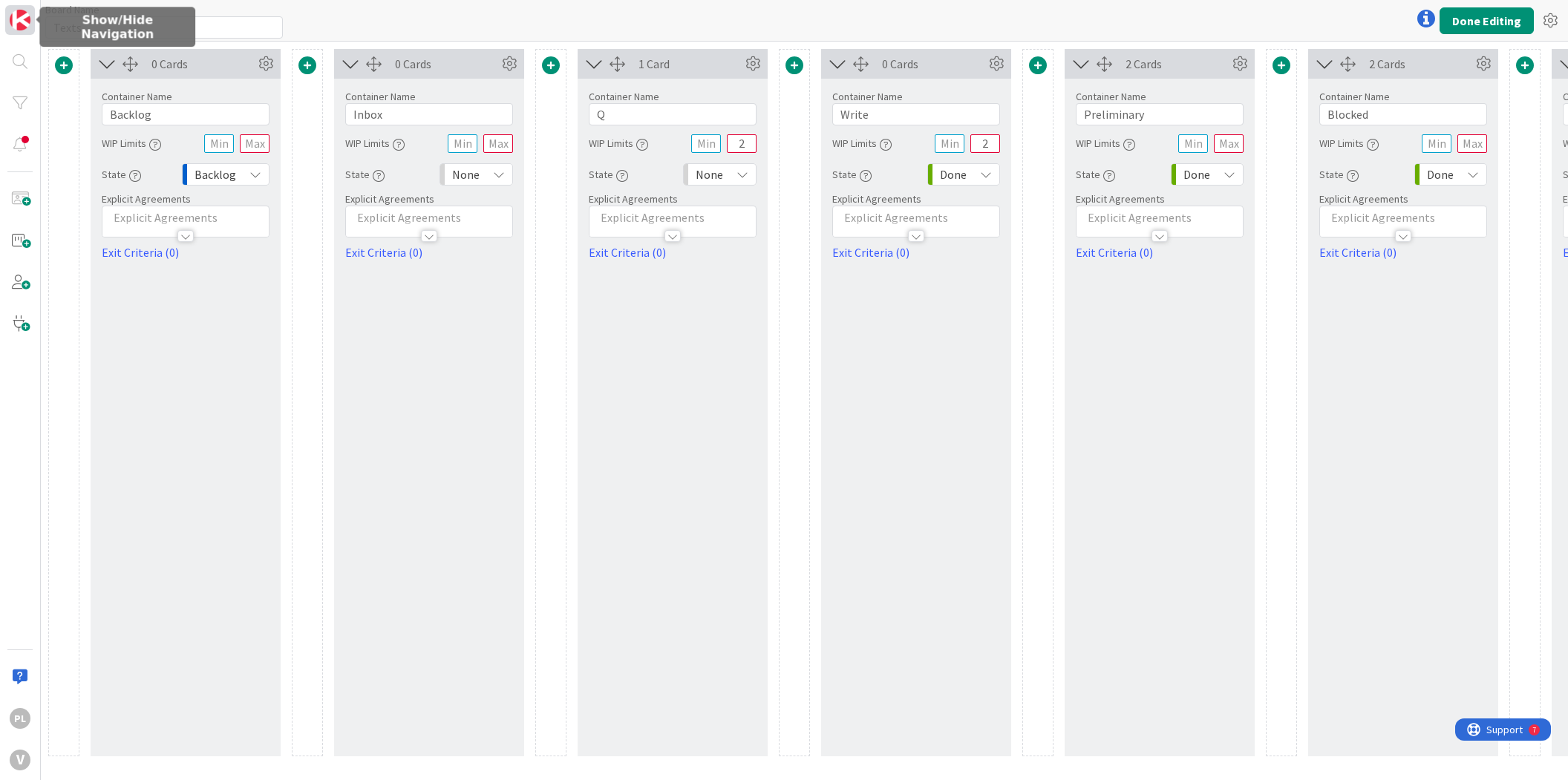
click at [13, 12] on img at bounding box center [20, 20] width 21 height 21
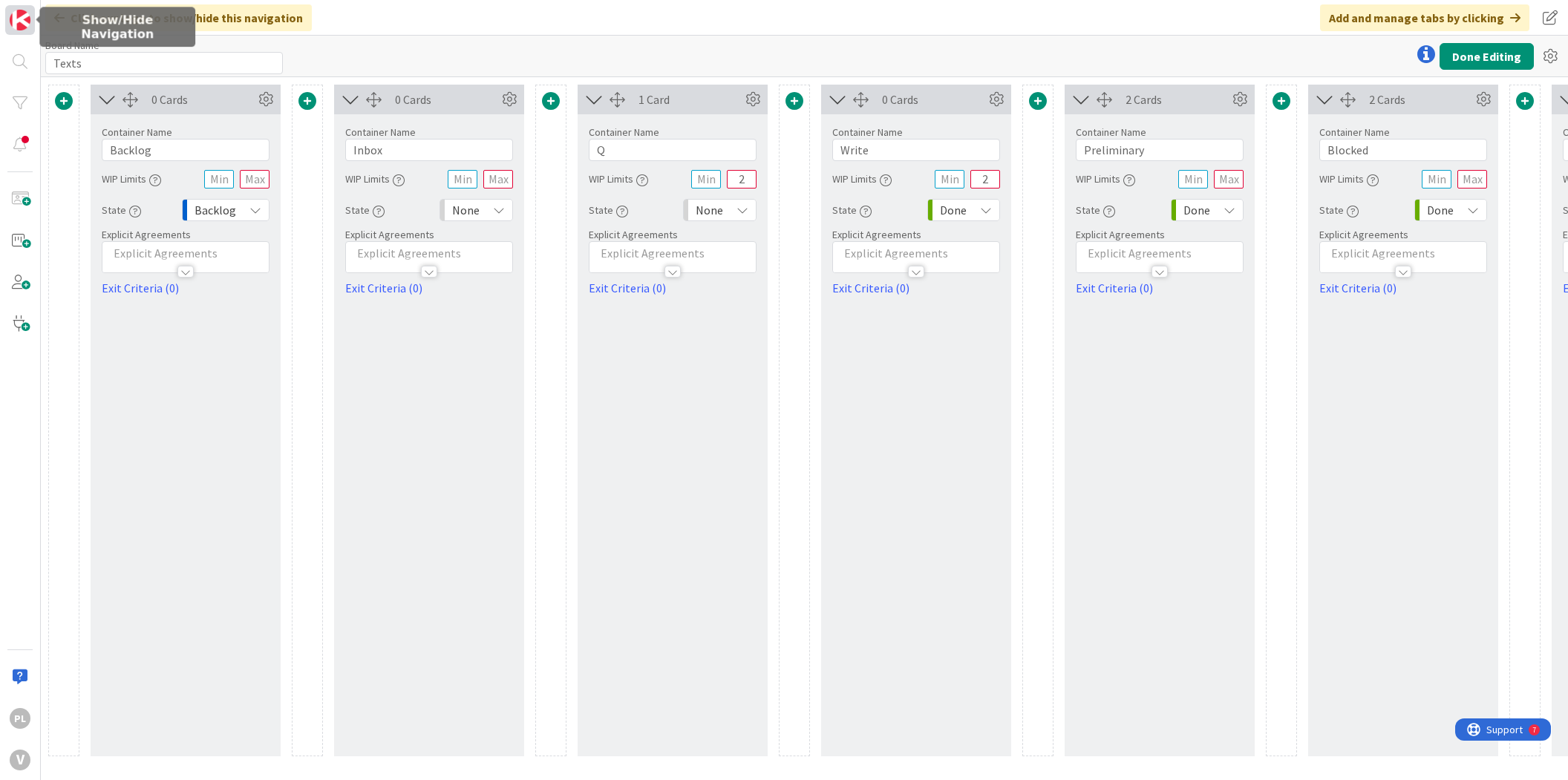
click at [16, 15] on img at bounding box center [20, 20] width 21 height 21
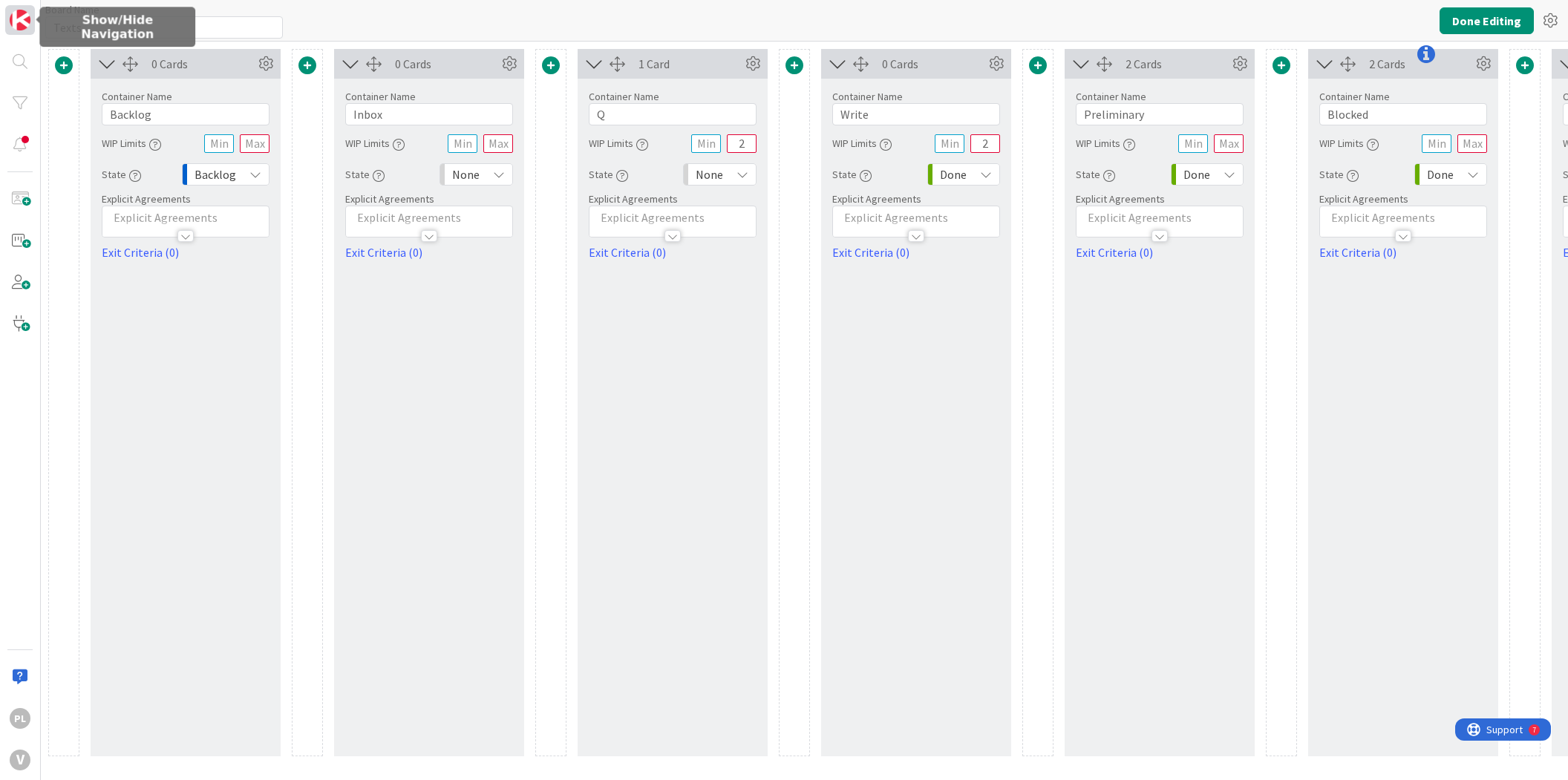
click at [16, 15] on img at bounding box center [20, 20] width 21 height 21
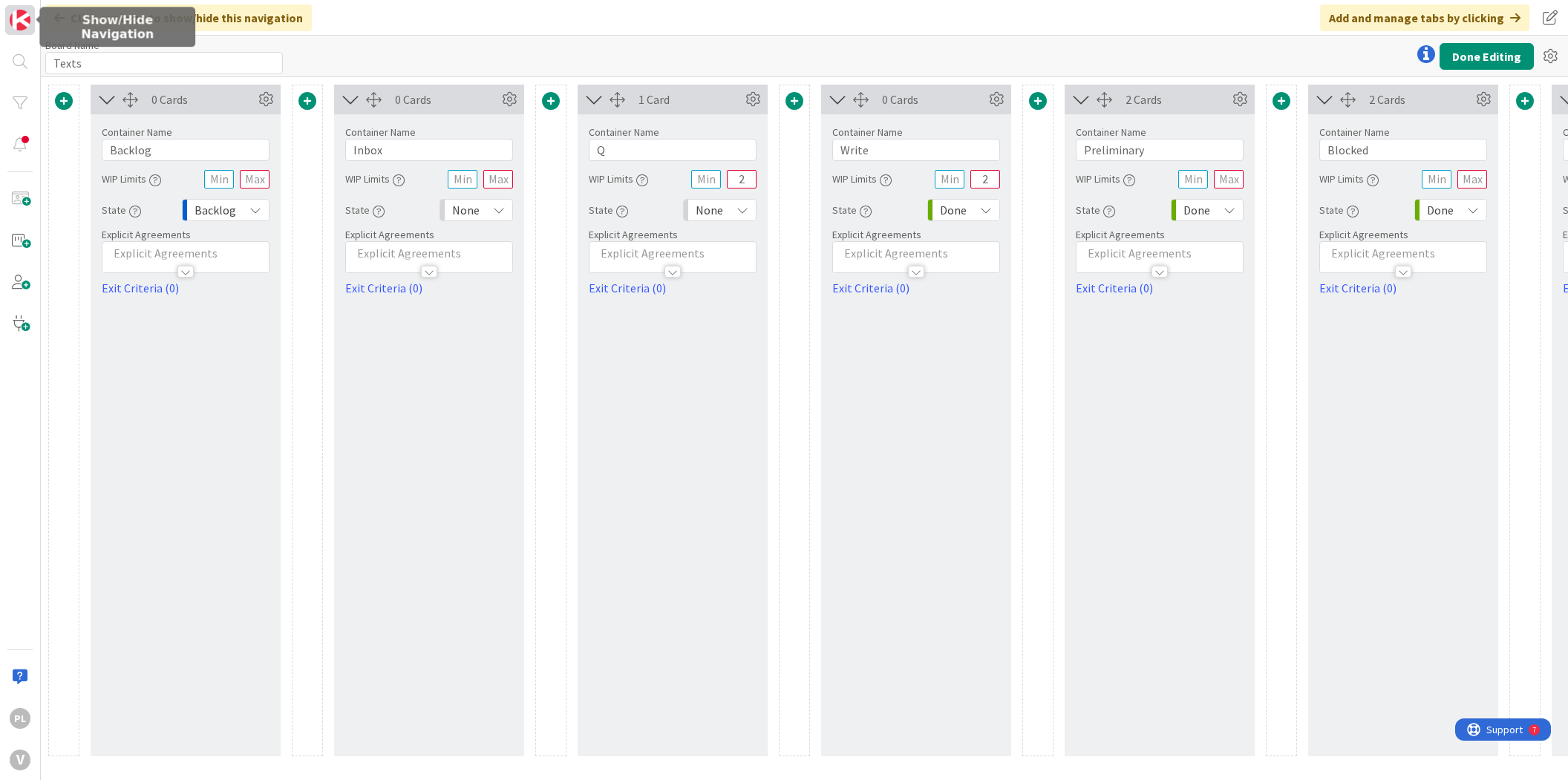
click at [16, 15] on img at bounding box center [20, 20] width 21 height 21
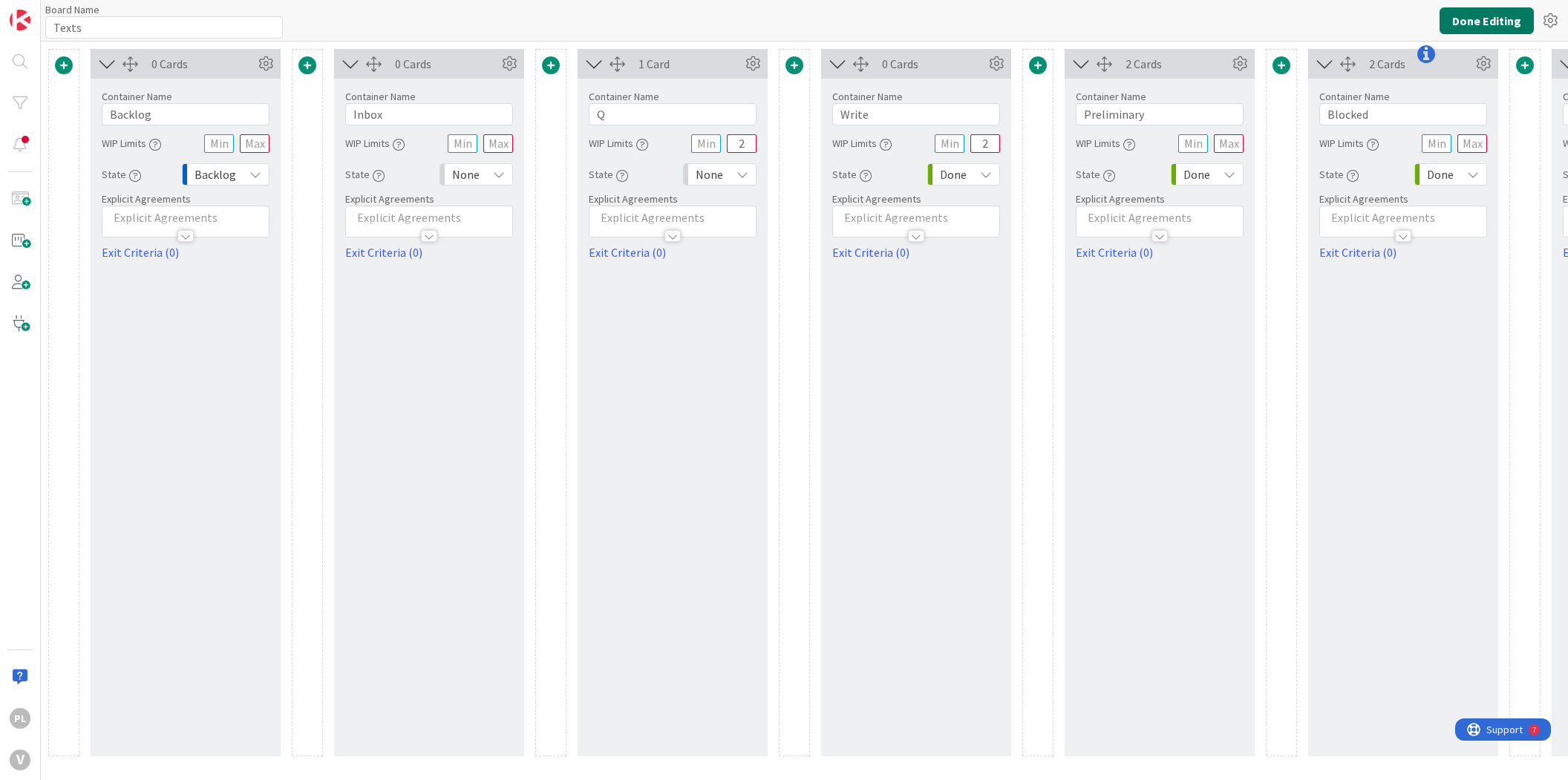
click at [1455, 17] on button "Done Editing" at bounding box center [1486, 21] width 94 height 27
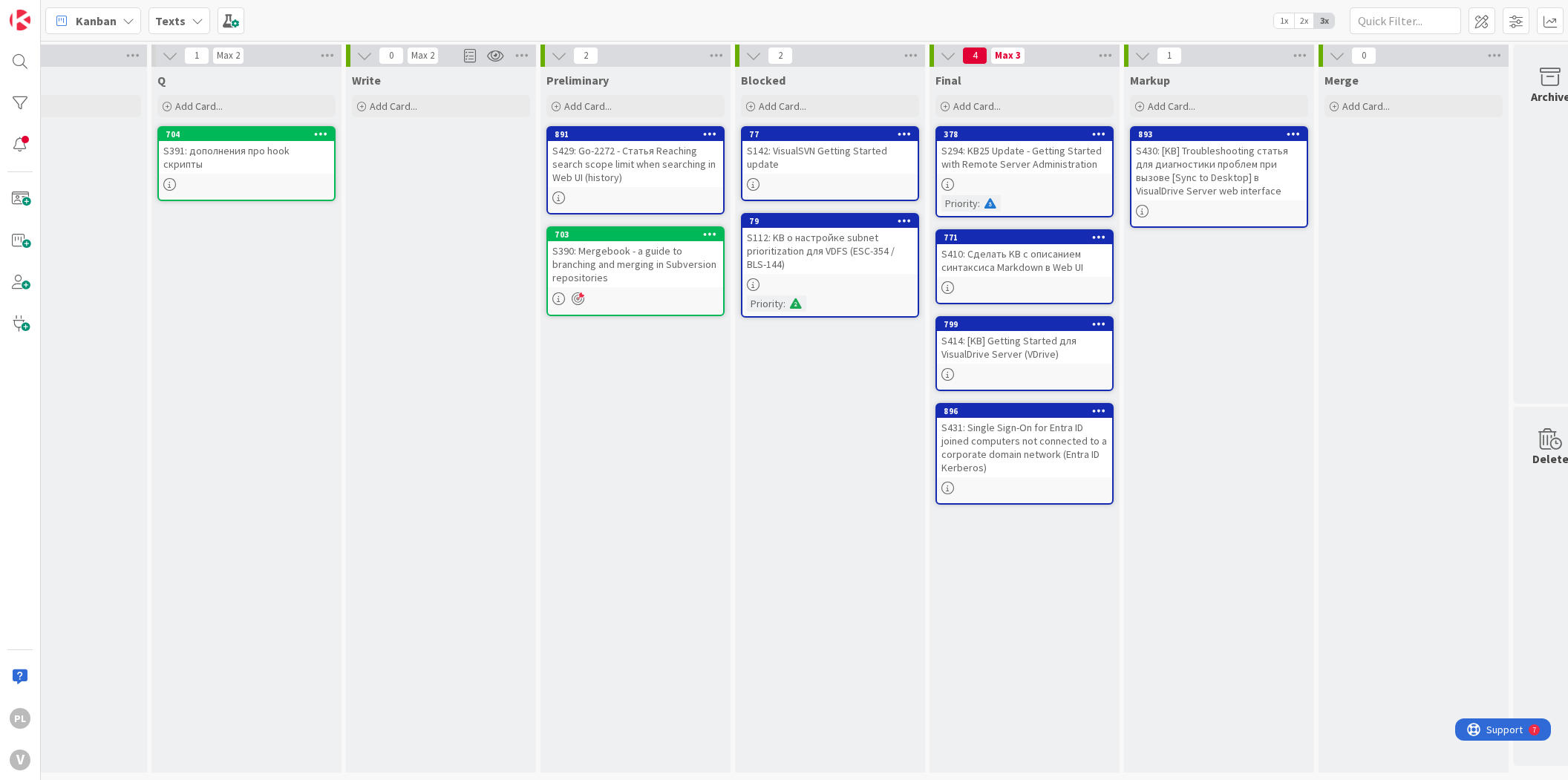
drag, startPoint x: 788, startPoint y: 287, endPoint x: 804, endPoint y: 282, distance: 16.8
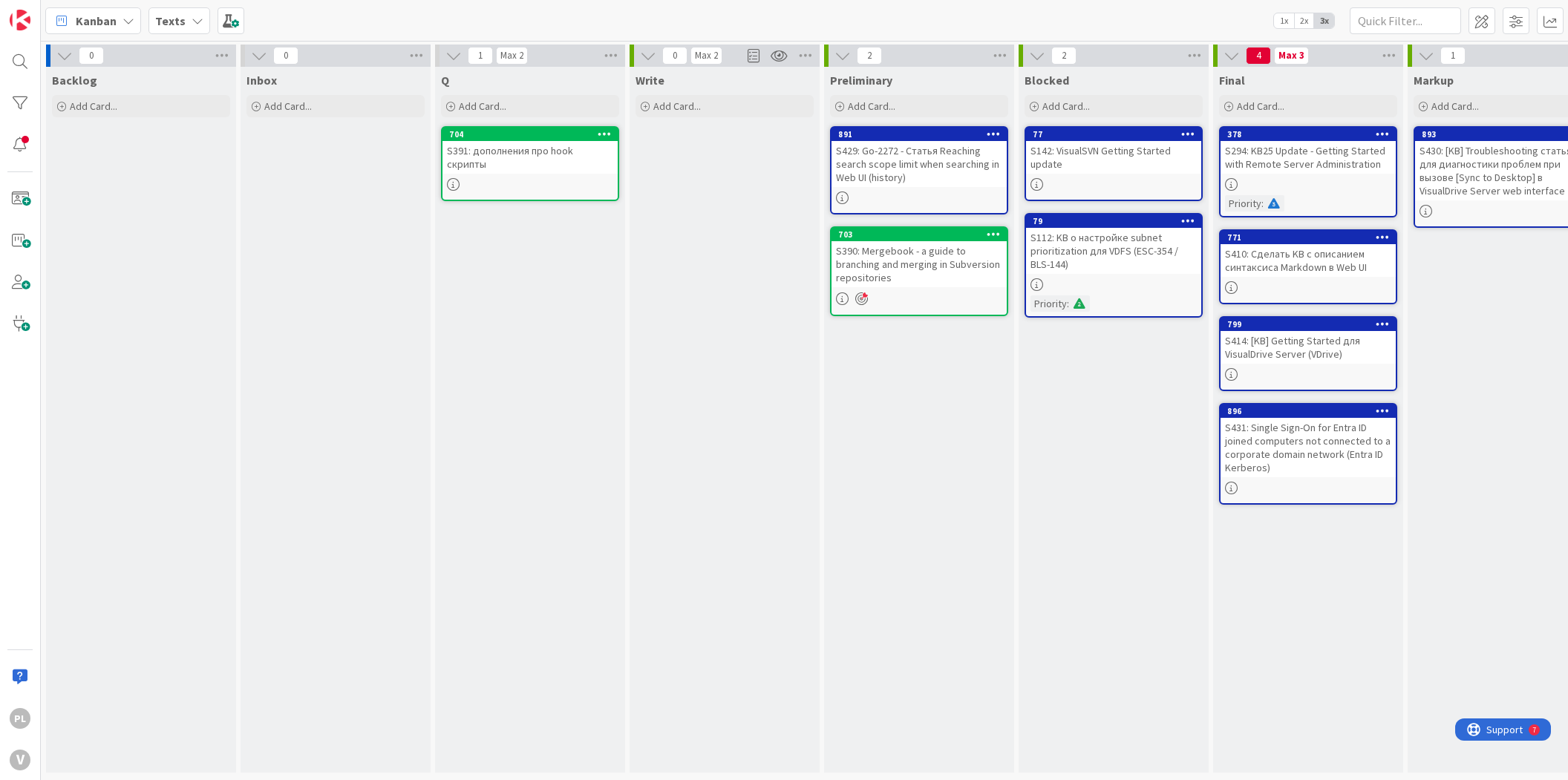
click at [1077, 255] on div "S112: KB о настройке subnet prioritization для VDFS (ESC-354 / BLS-144)" at bounding box center [1114, 251] width 175 height 46
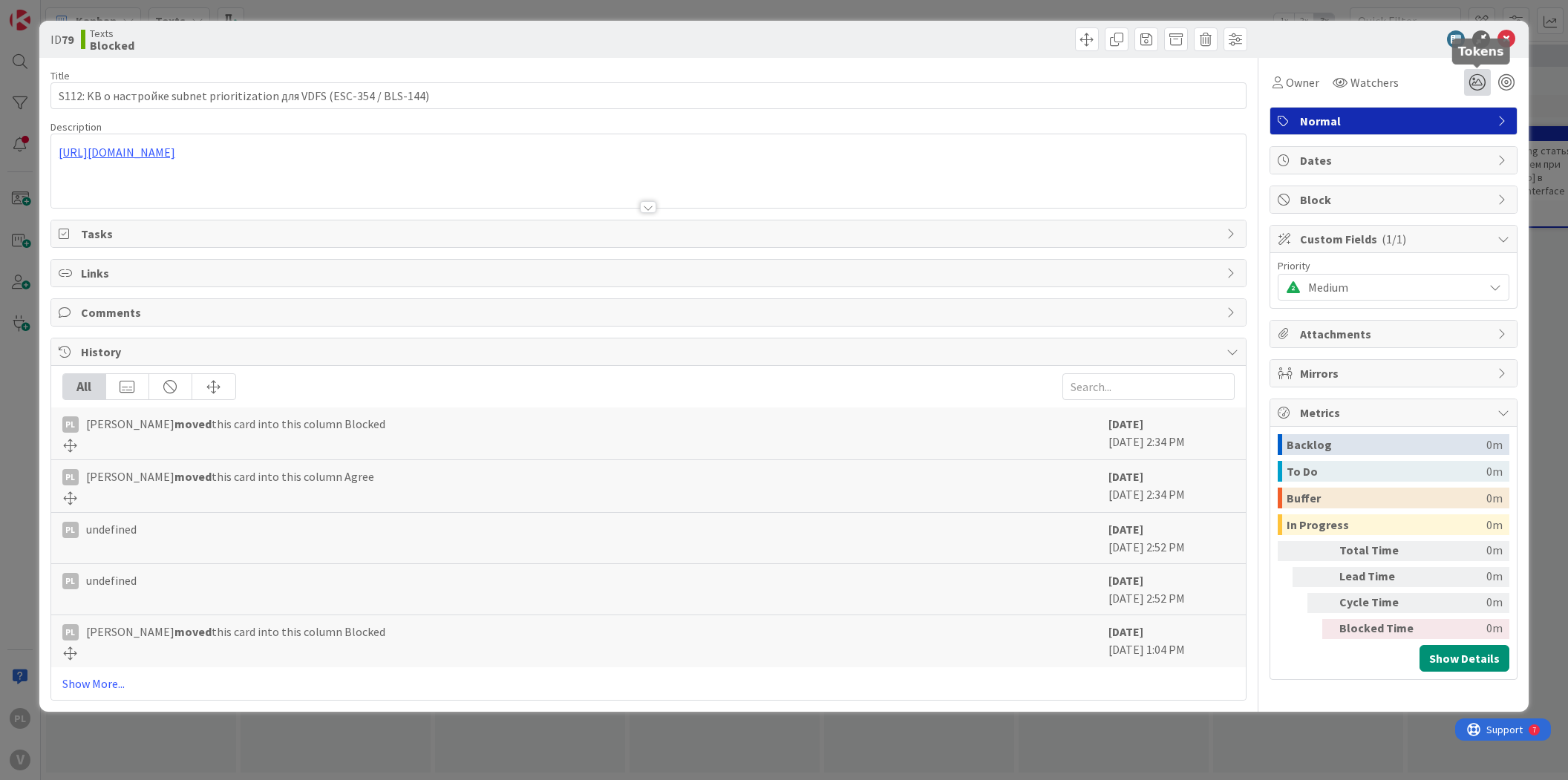
click at [1479, 87] on icon at bounding box center [1477, 82] width 27 height 27
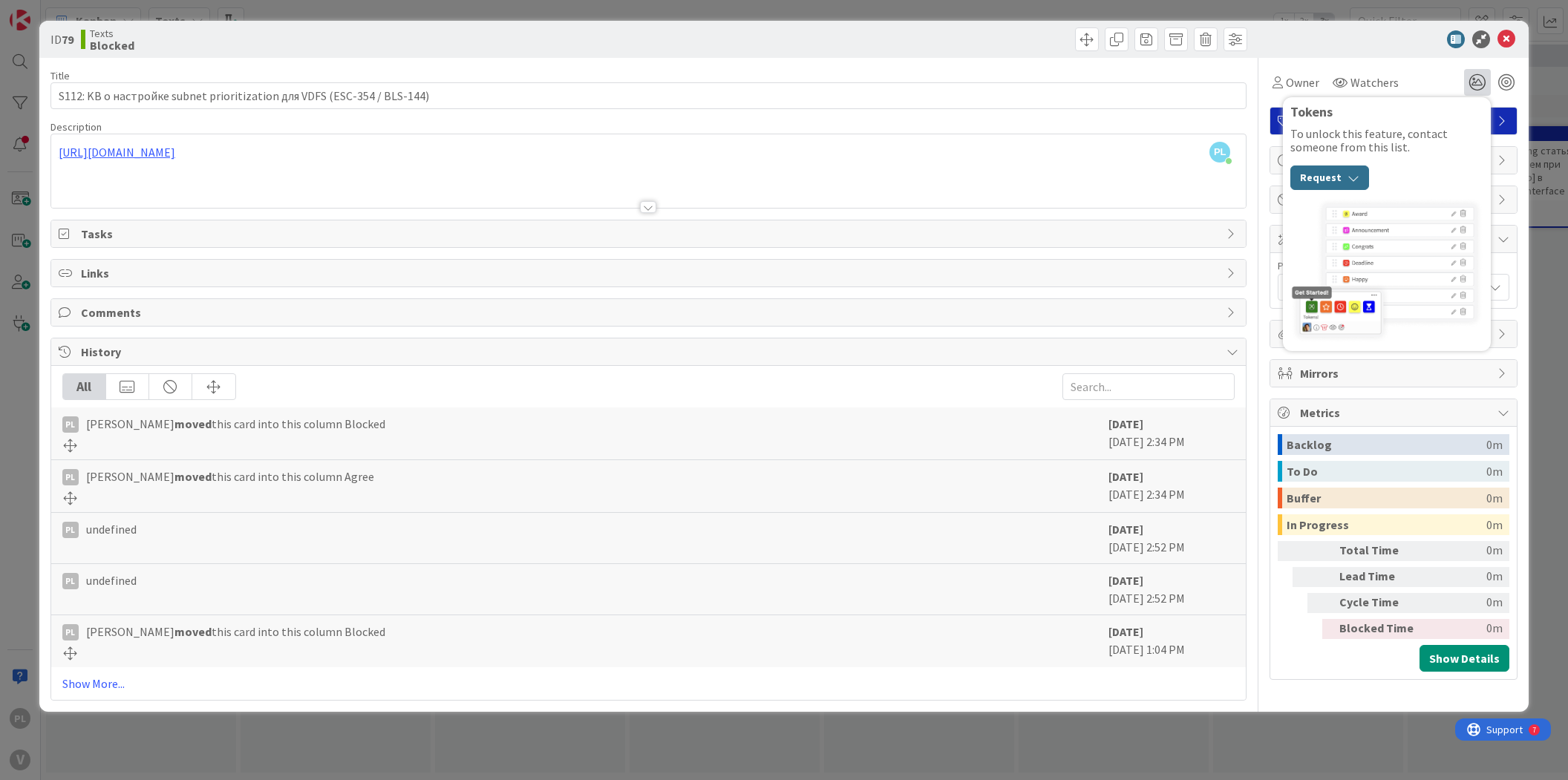
click at [1347, 178] on icon "button" at bounding box center [1353, 178] width 12 height 12
click at [1298, 206] on div "IZ" at bounding box center [1306, 212] width 19 height 19
click at [1307, 207] on div "IZ" at bounding box center [1306, 212] width 19 height 19
click at [1368, 131] on div "To unlock this feature, contact someone from this list. Request IZ [PERSON_NAME…" at bounding box center [1387, 158] width 193 height 63
click at [1438, 178] on div "To unlock this feature, contact someone from this list. Request IZ [PERSON_NAME…" at bounding box center [1387, 158] width 193 height 63
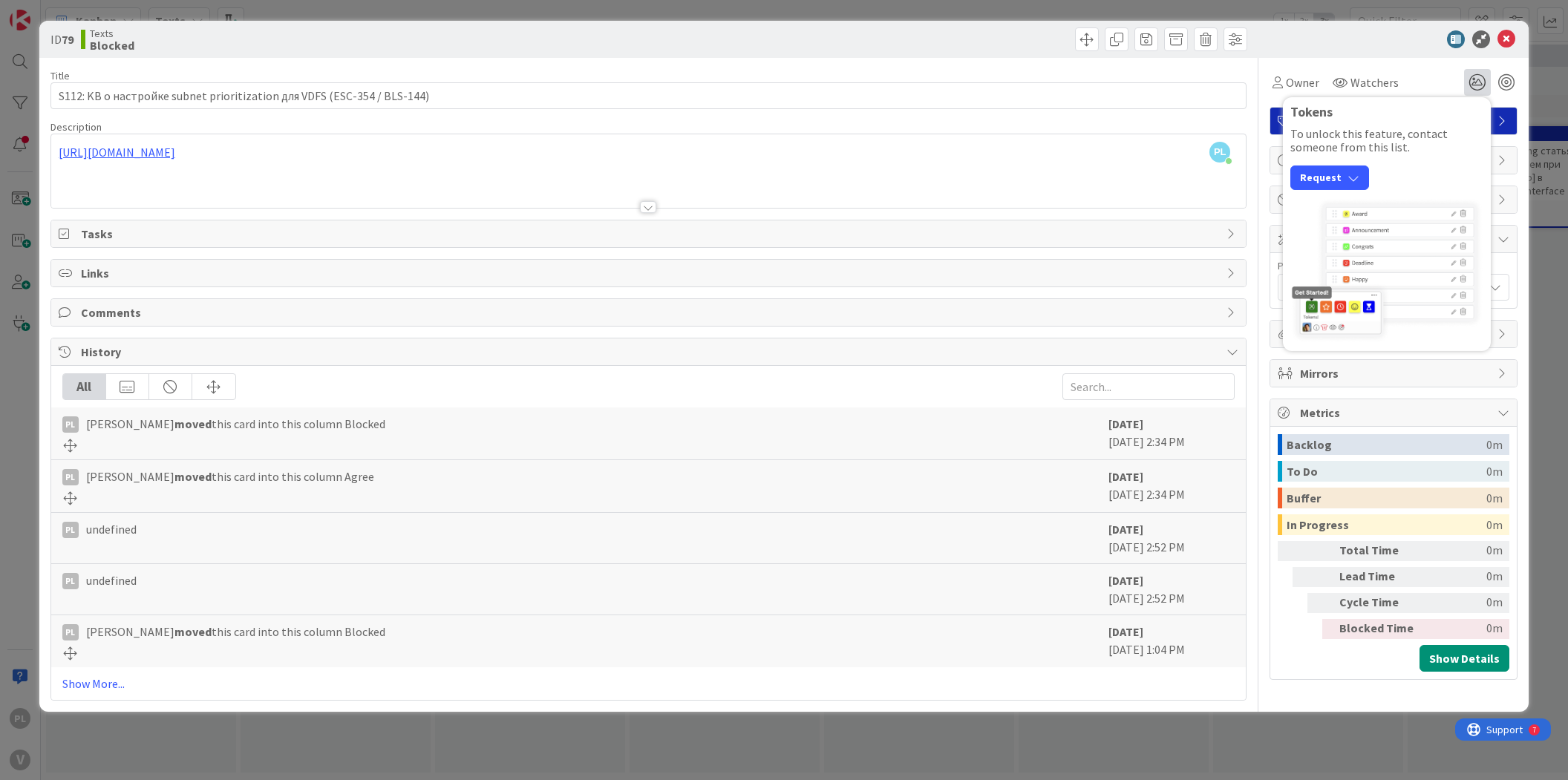
click at [1198, 128] on div "Description" at bounding box center [649, 127] width 1196 height 13
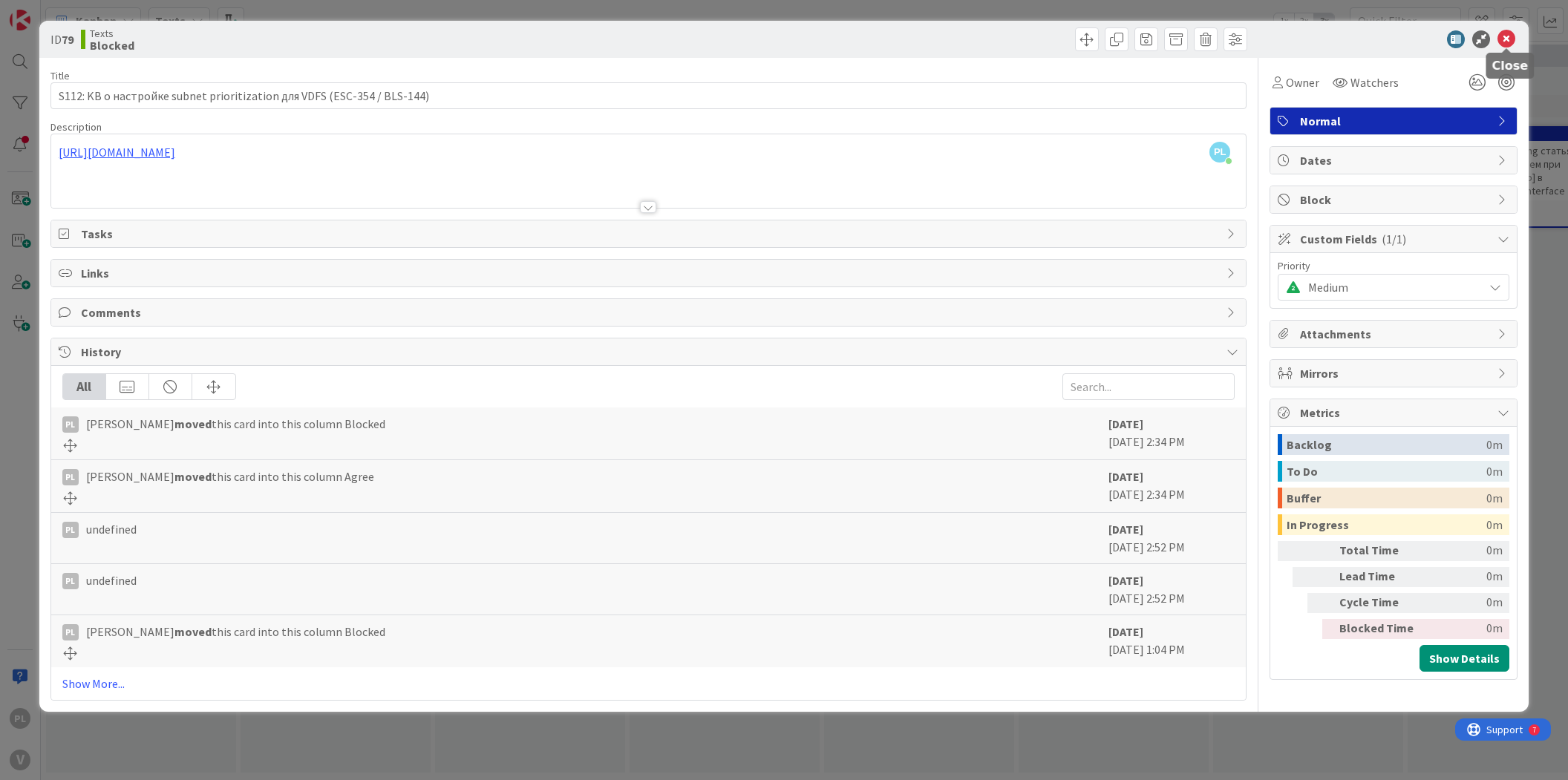
click at [1509, 39] on icon at bounding box center [1506, 39] width 18 height 18
